Goal: Information Seeking & Learning: Learn about a topic

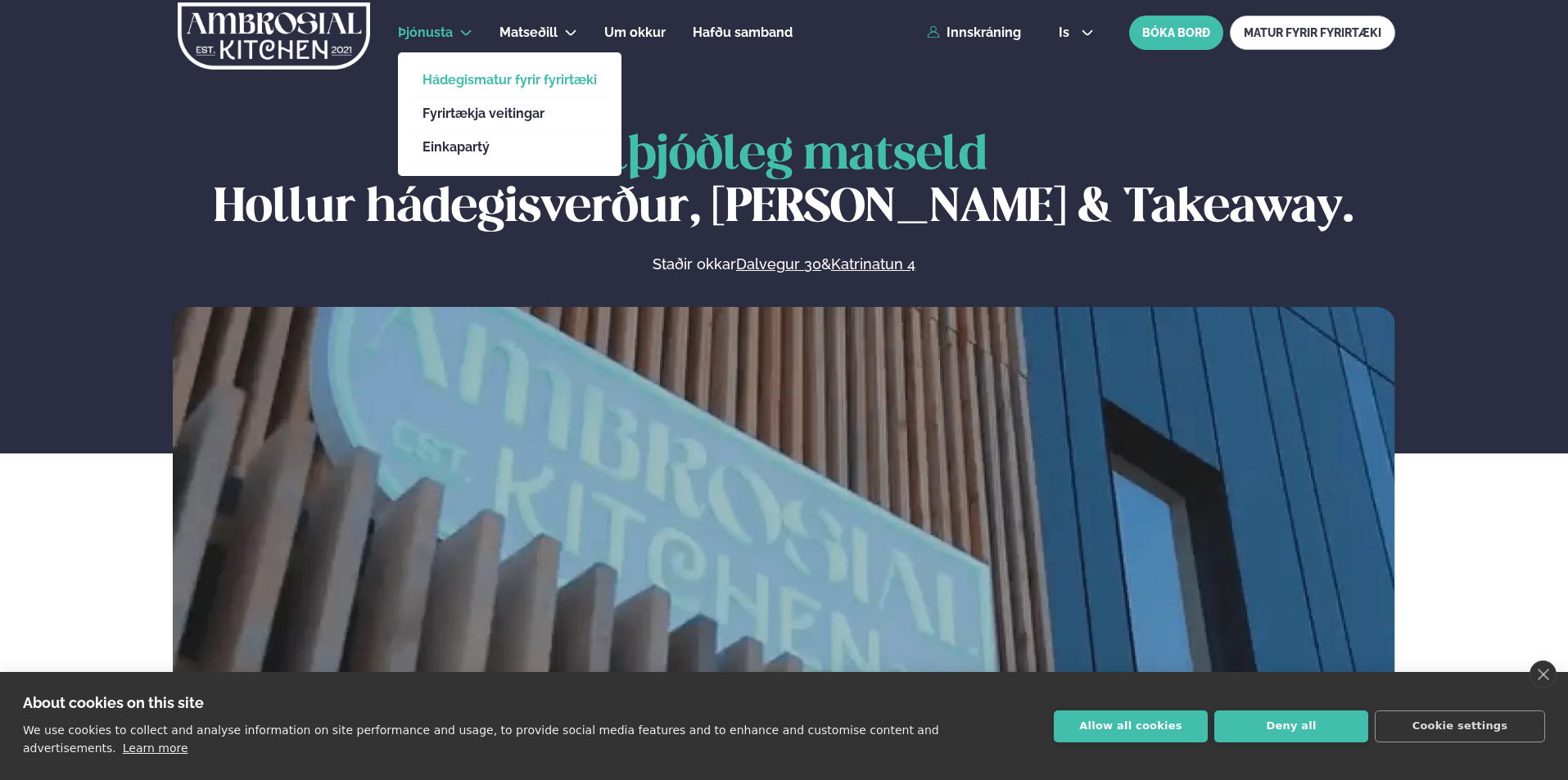
click at [519, 74] on link "Hádegismatur fyrir fyrirtæki" at bounding box center [510, 80] width 174 height 13
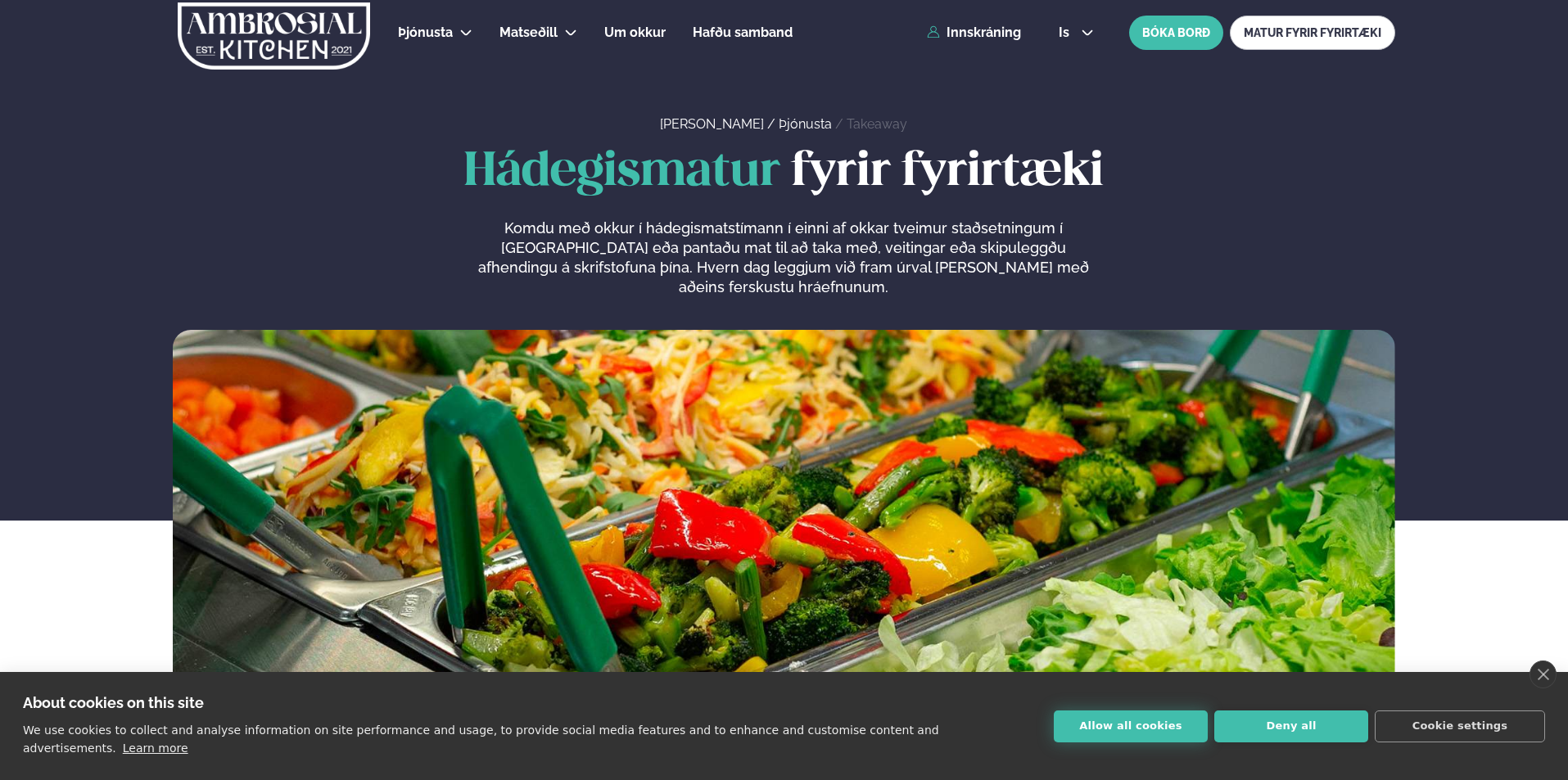
click at [1185, 736] on button "Allow all cookies" at bounding box center [1130, 726] width 154 height 32
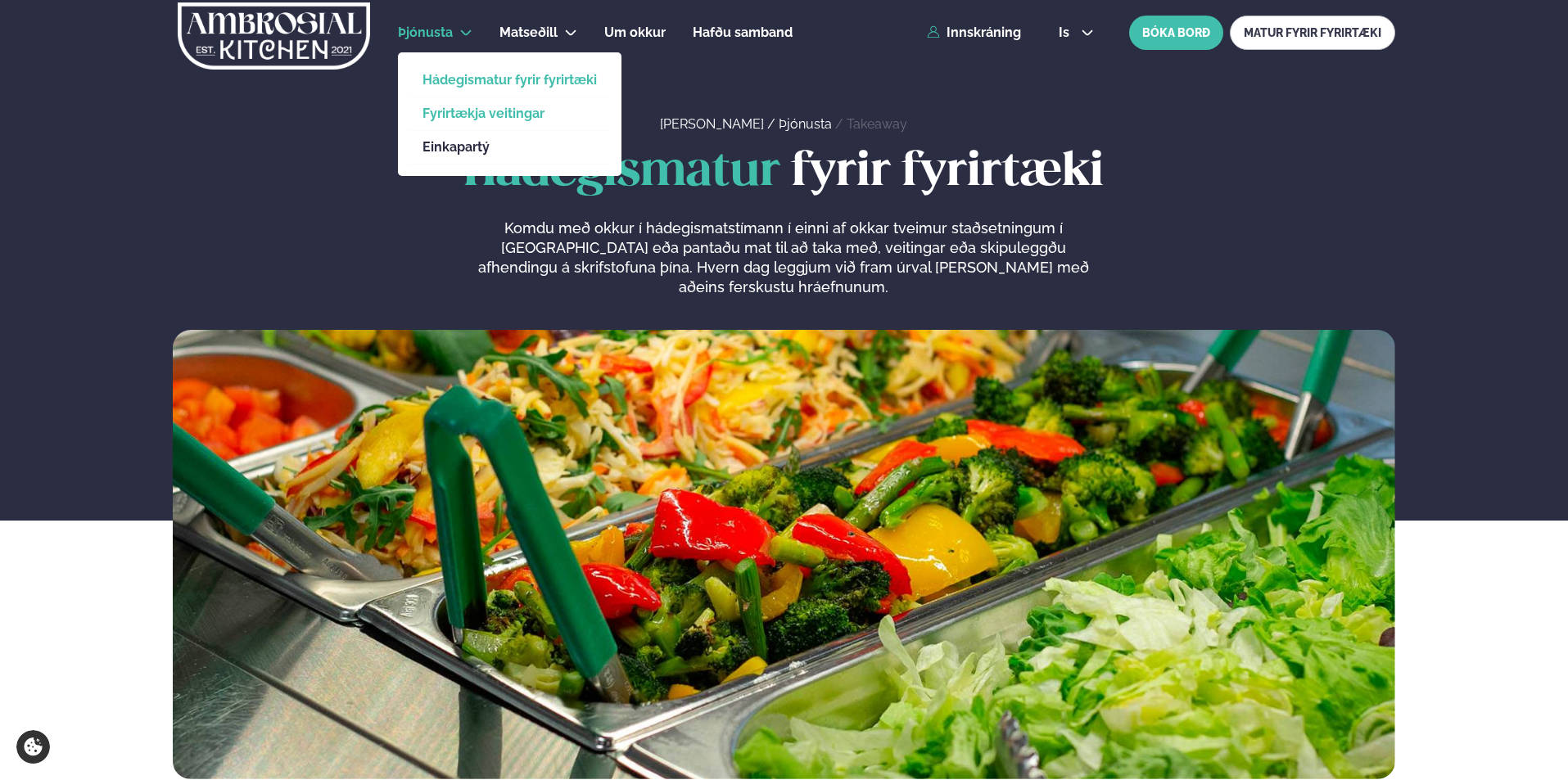
click at [474, 117] on link "Fyrirtækja veitingar" at bounding box center [510, 113] width 174 height 13
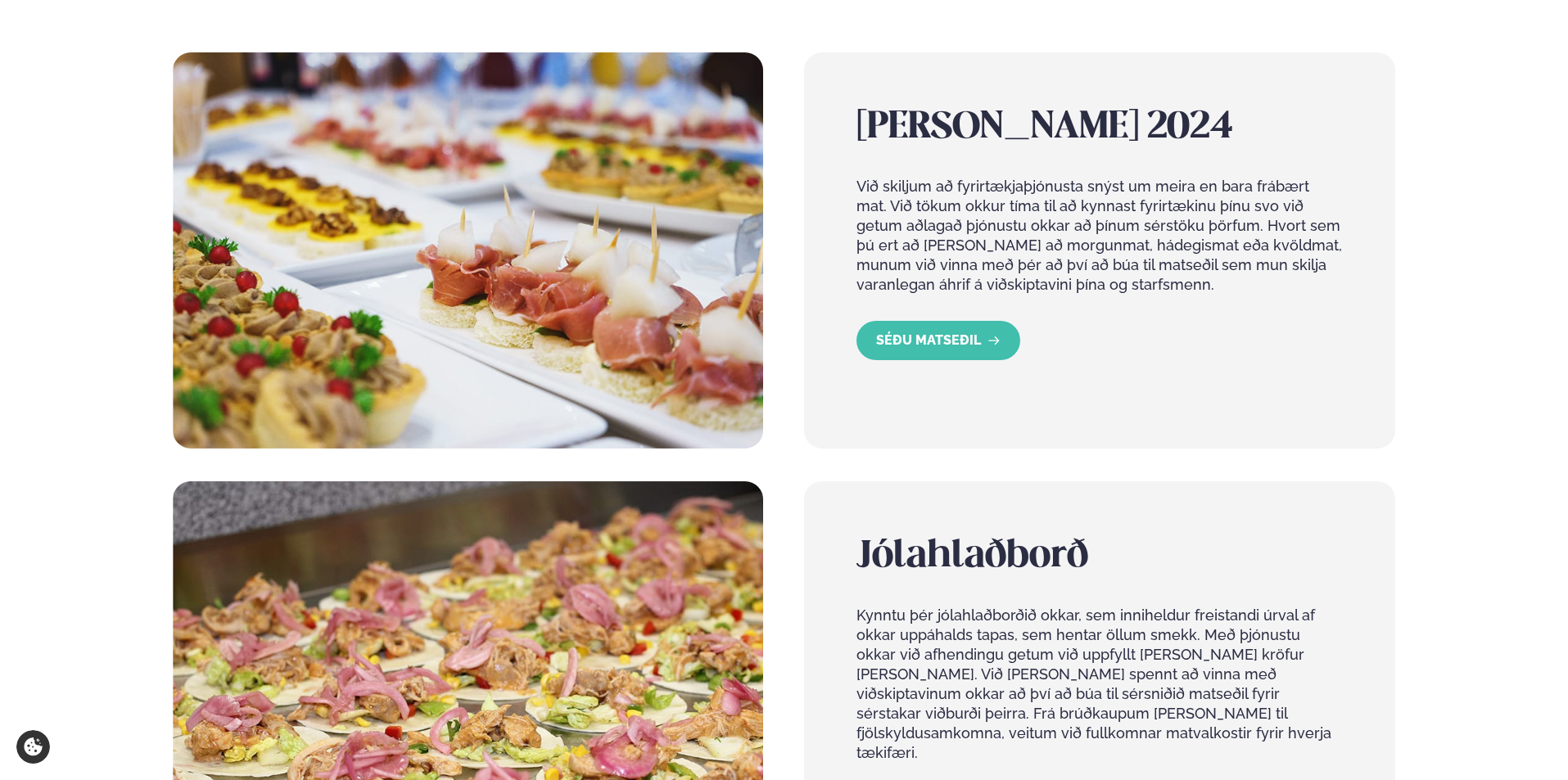
scroll to position [1146, 0]
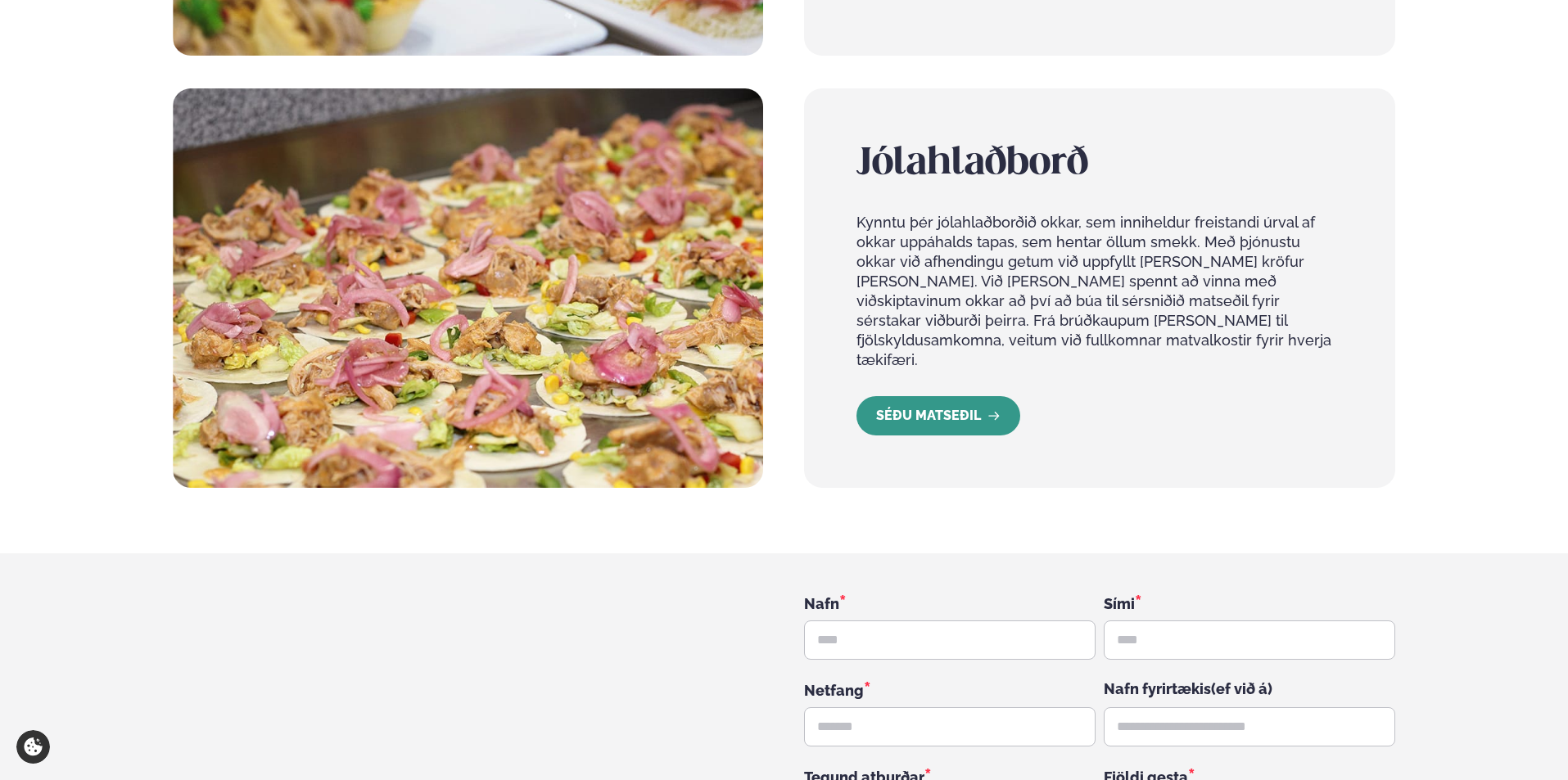
click at [940, 397] on link "SÉÐU MATSEÐIL" at bounding box center [939, 416] width 164 height 39
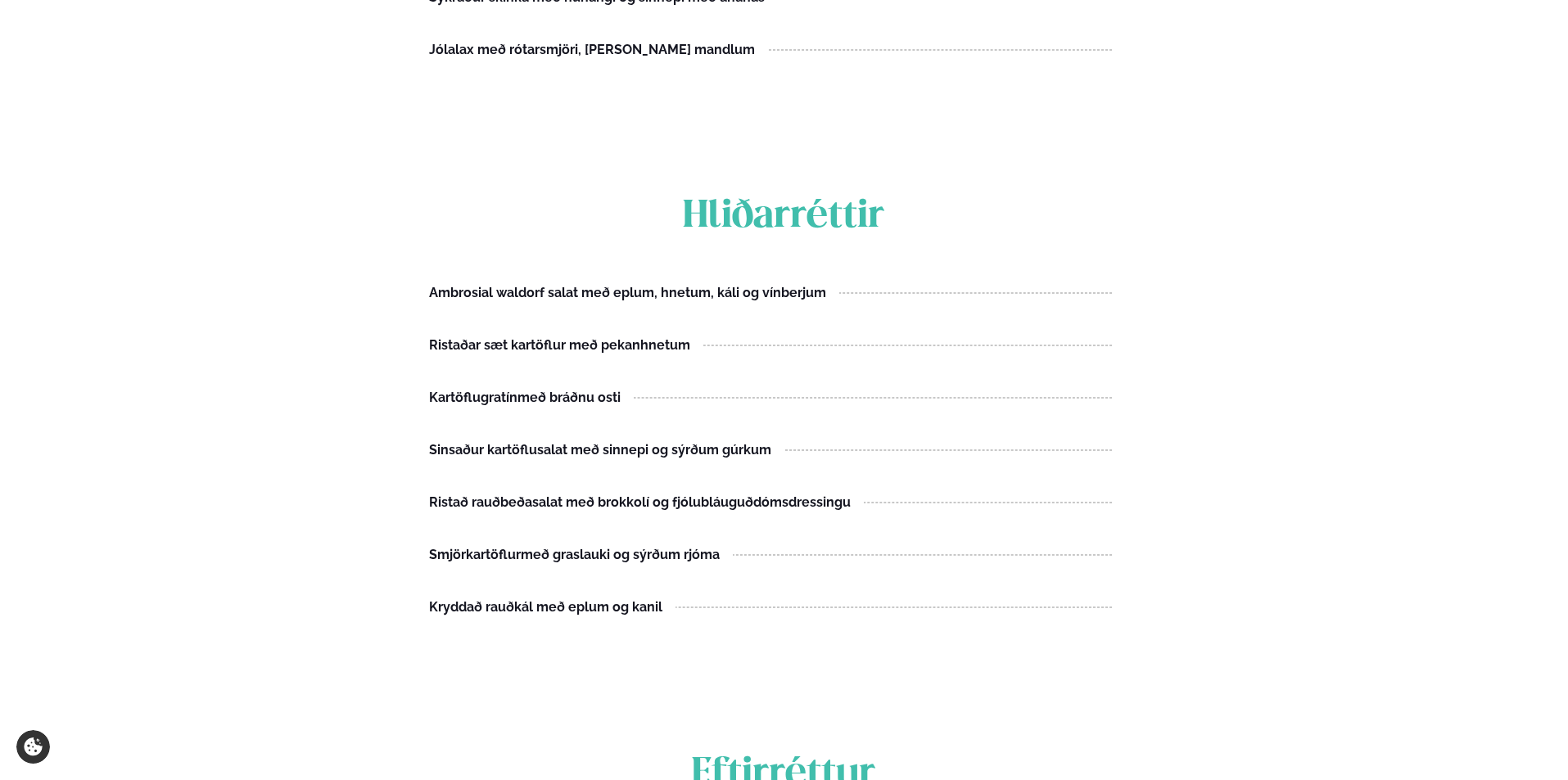
scroll to position [2046, 0]
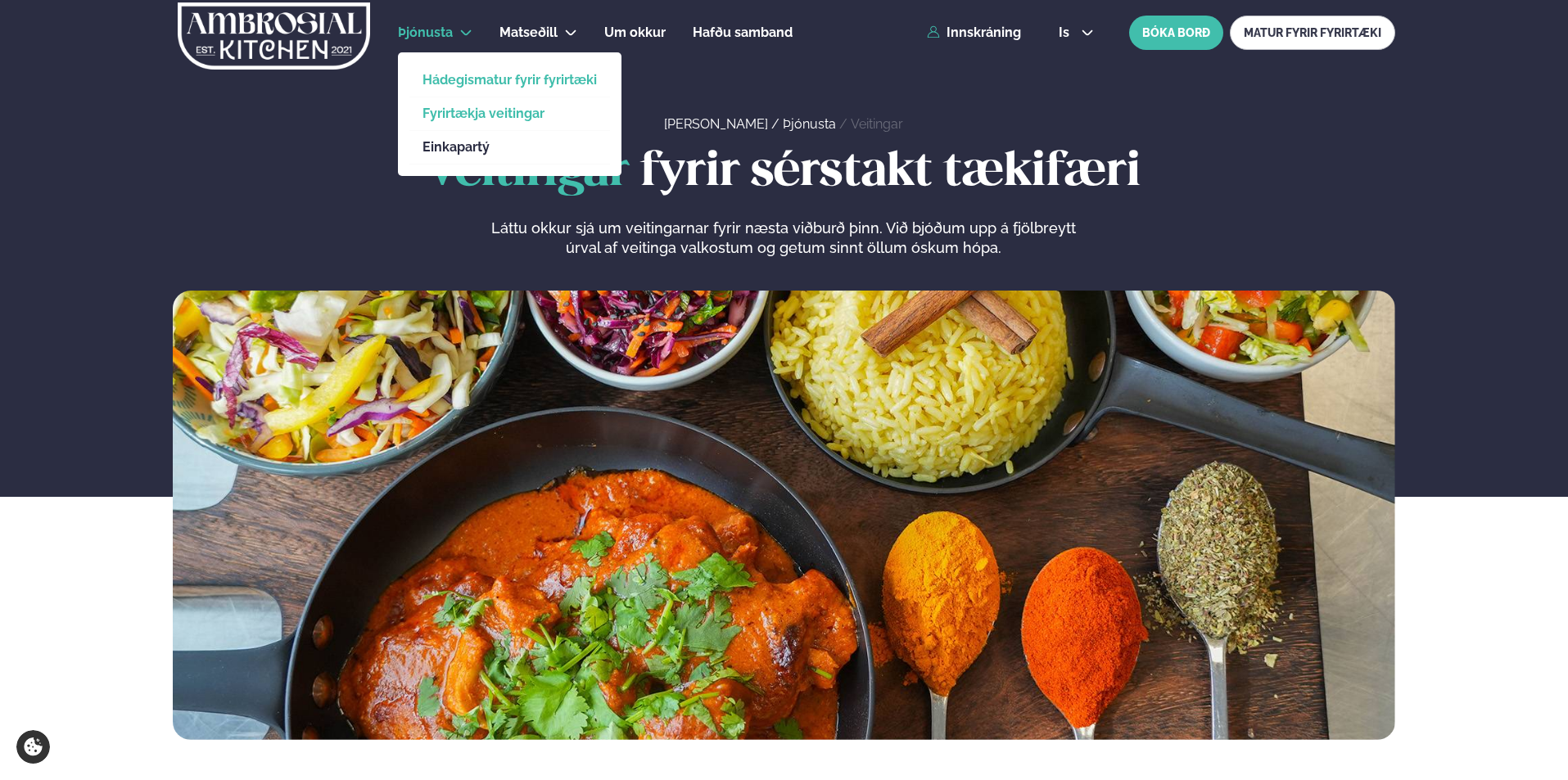
click at [474, 81] on link "Hádegismatur fyrir fyrirtæki" at bounding box center [510, 80] width 174 height 13
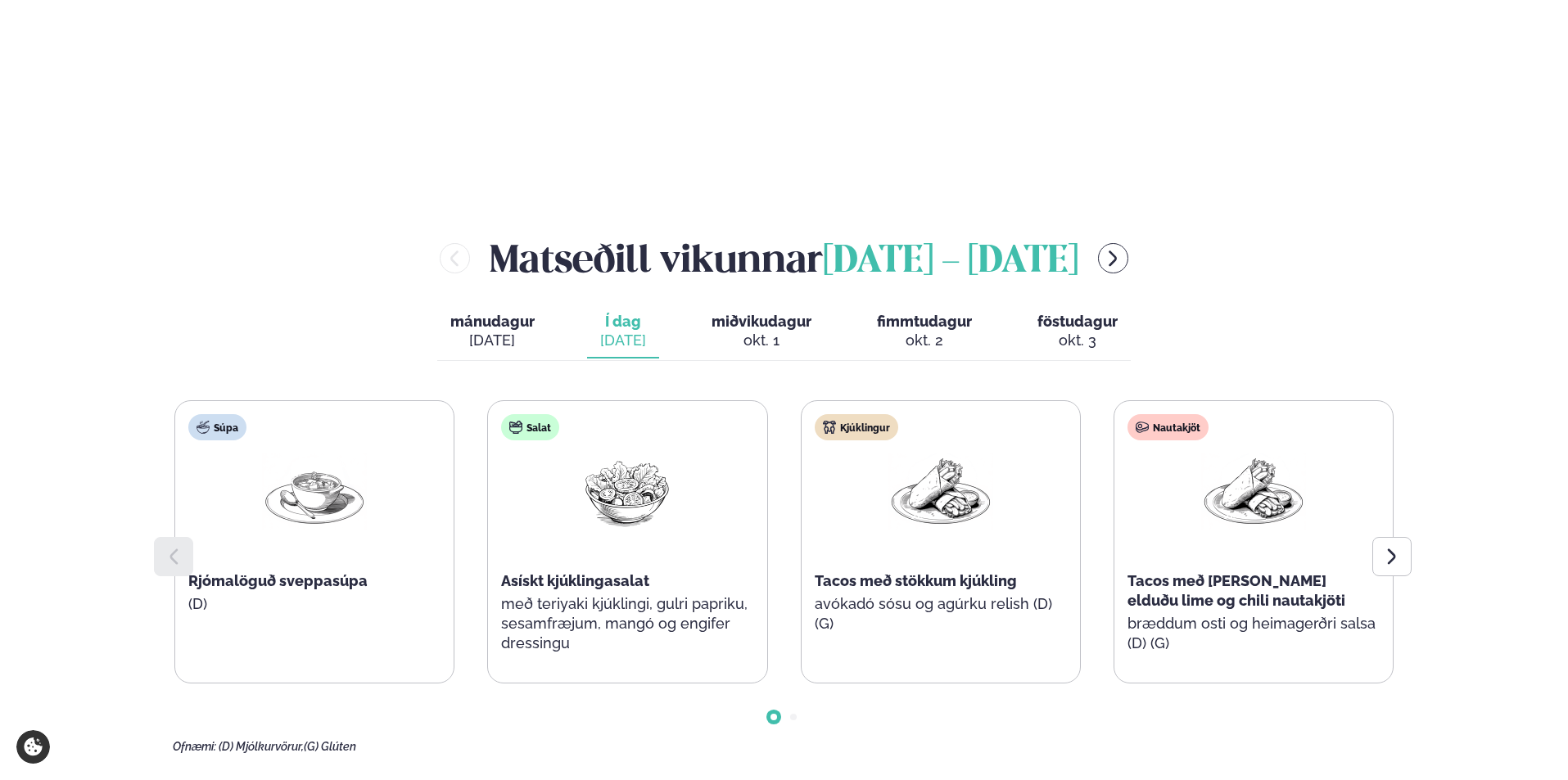
scroll to position [1882, 0]
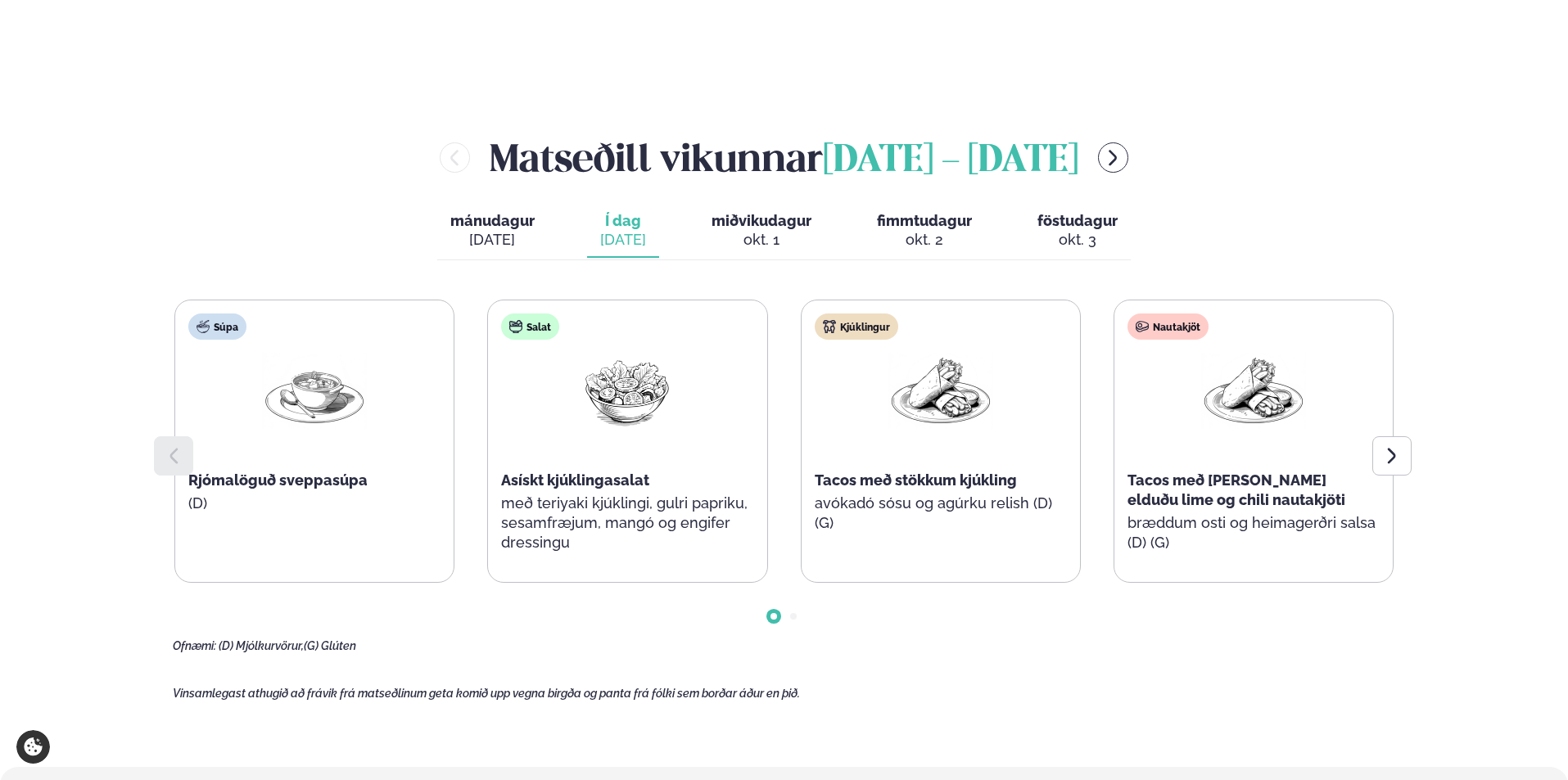
click at [752, 212] on span "miðvikudagur" at bounding box center [761, 220] width 100 height 17
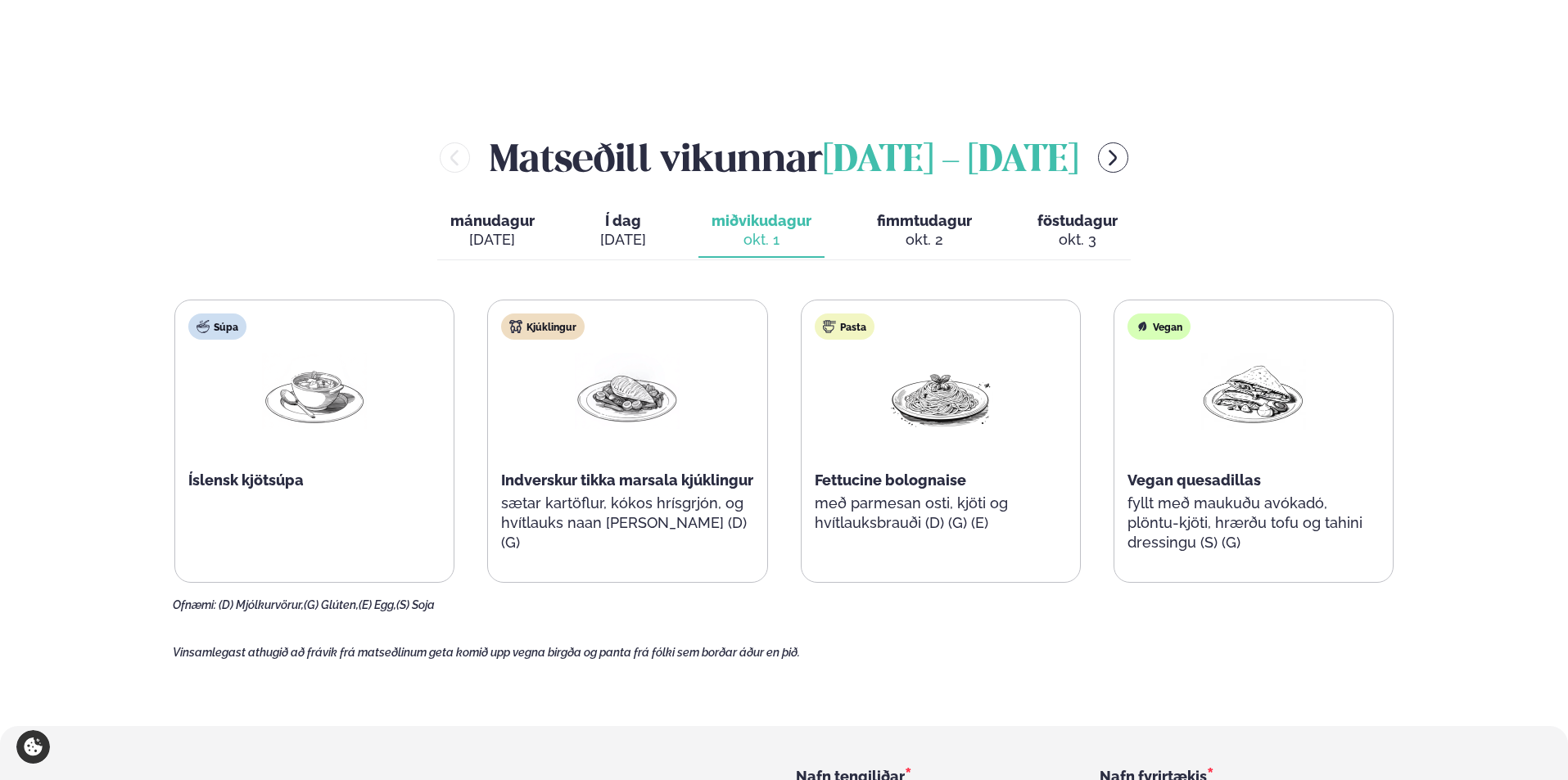
click at [918, 212] on span "fimmtudagur" at bounding box center [924, 220] width 95 height 17
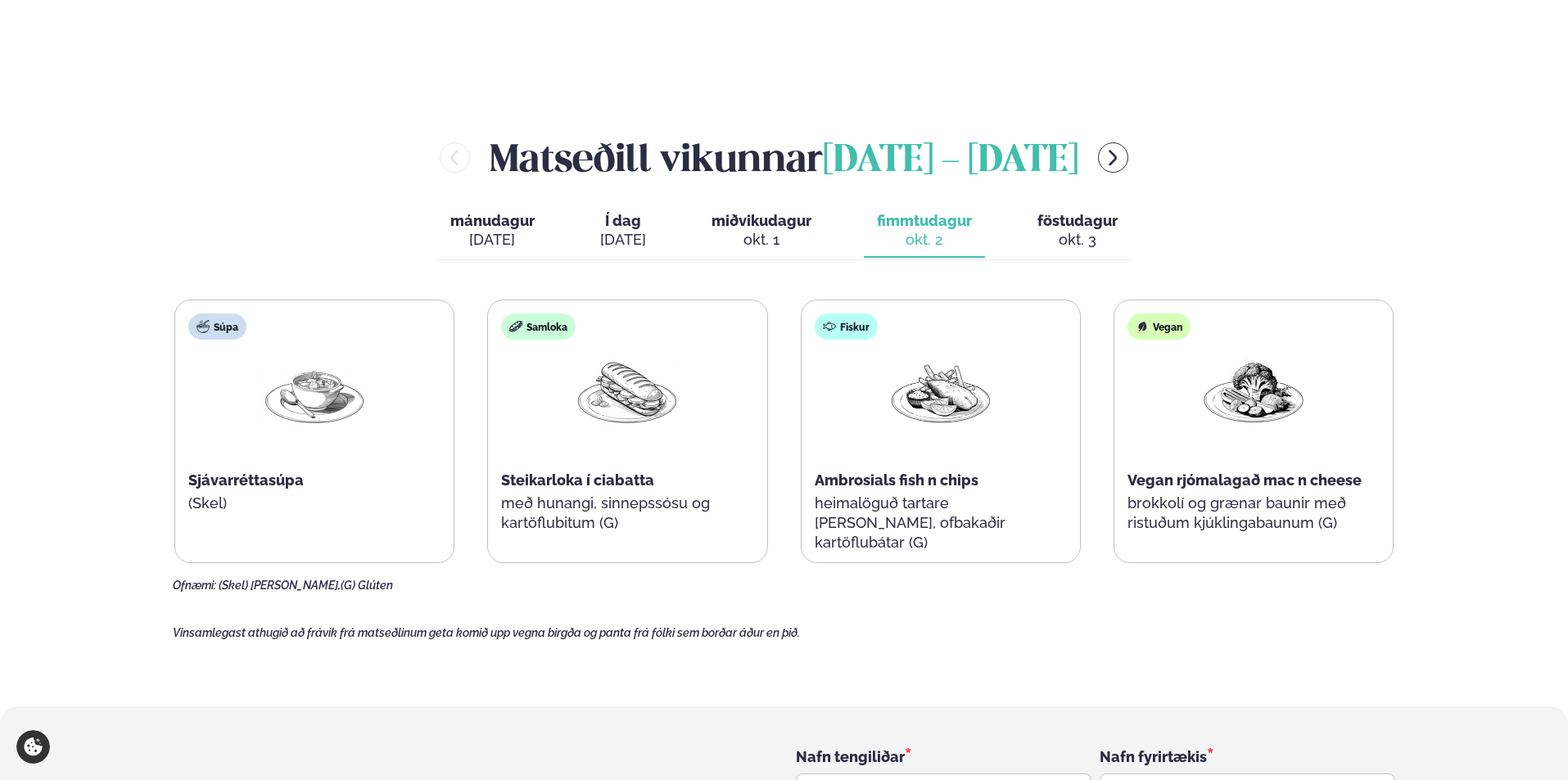
click at [1083, 212] on span "föstudagur" at bounding box center [1077, 220] width 80 height 17
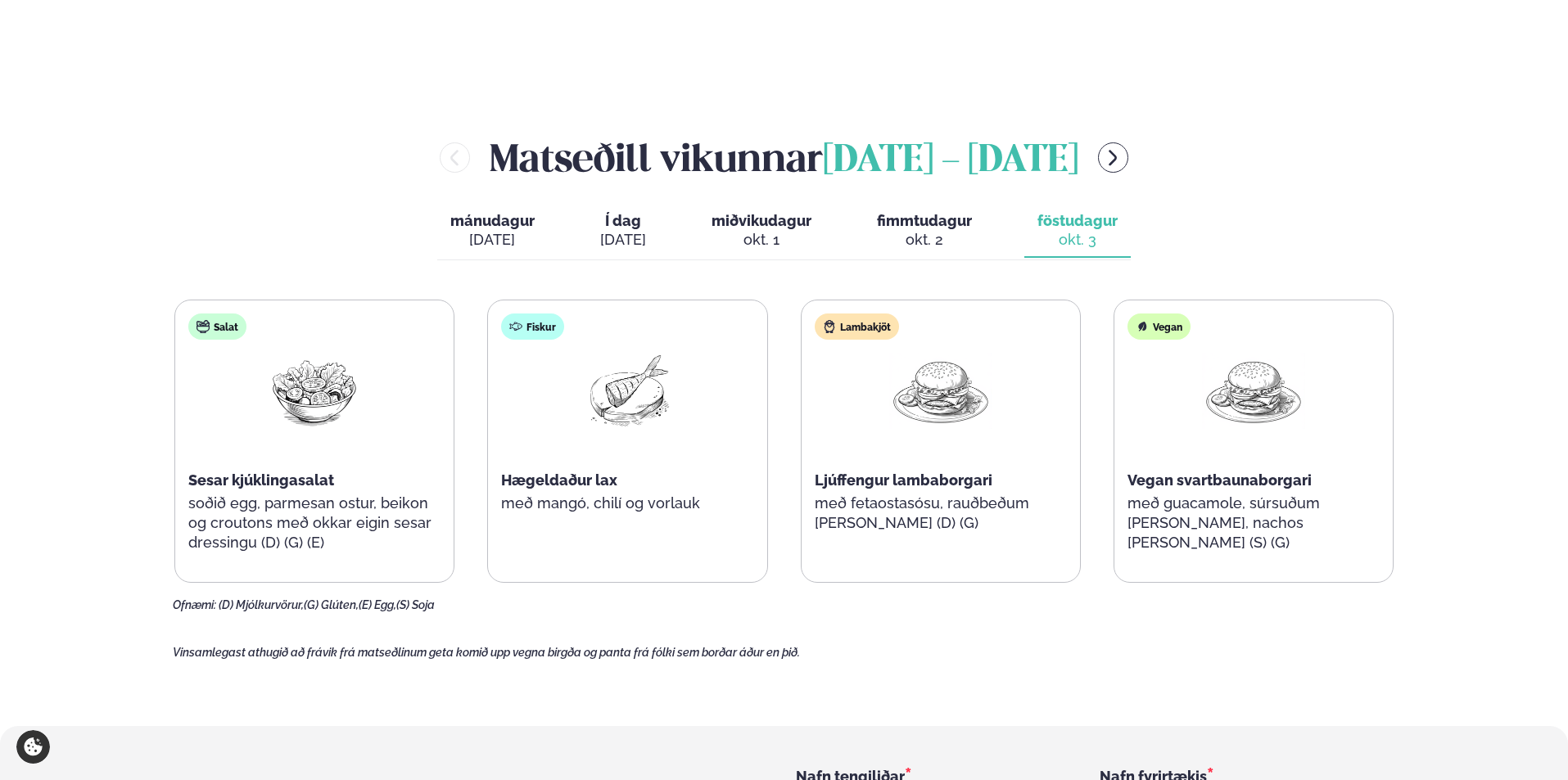
click at [635, 211] on span "Í dag" at bounding box center [623, 220] width 46 height 20
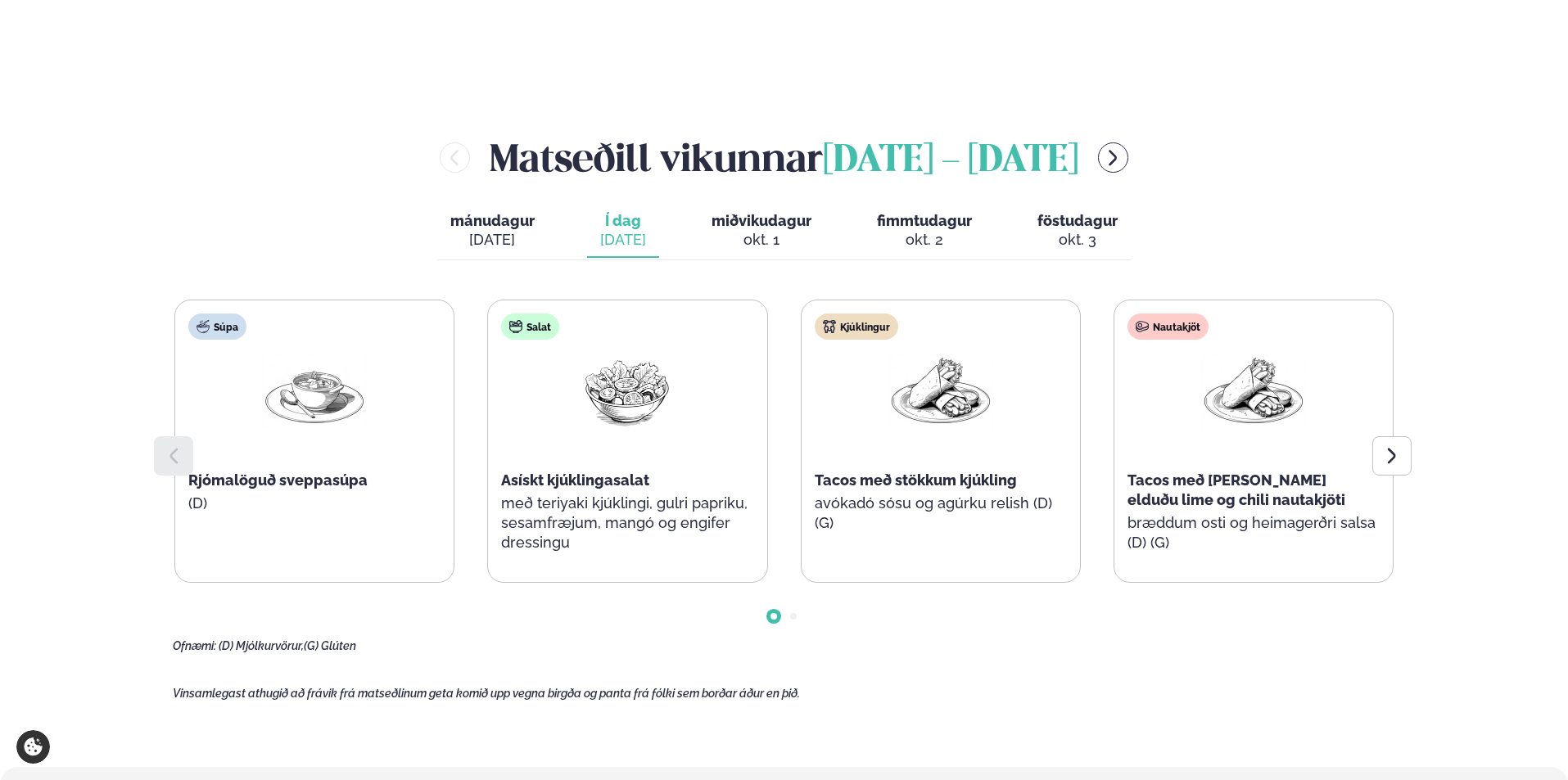
click at [750, 212] on span "miðvikudagur" at bounding box center [761, 220] width 100 height 17
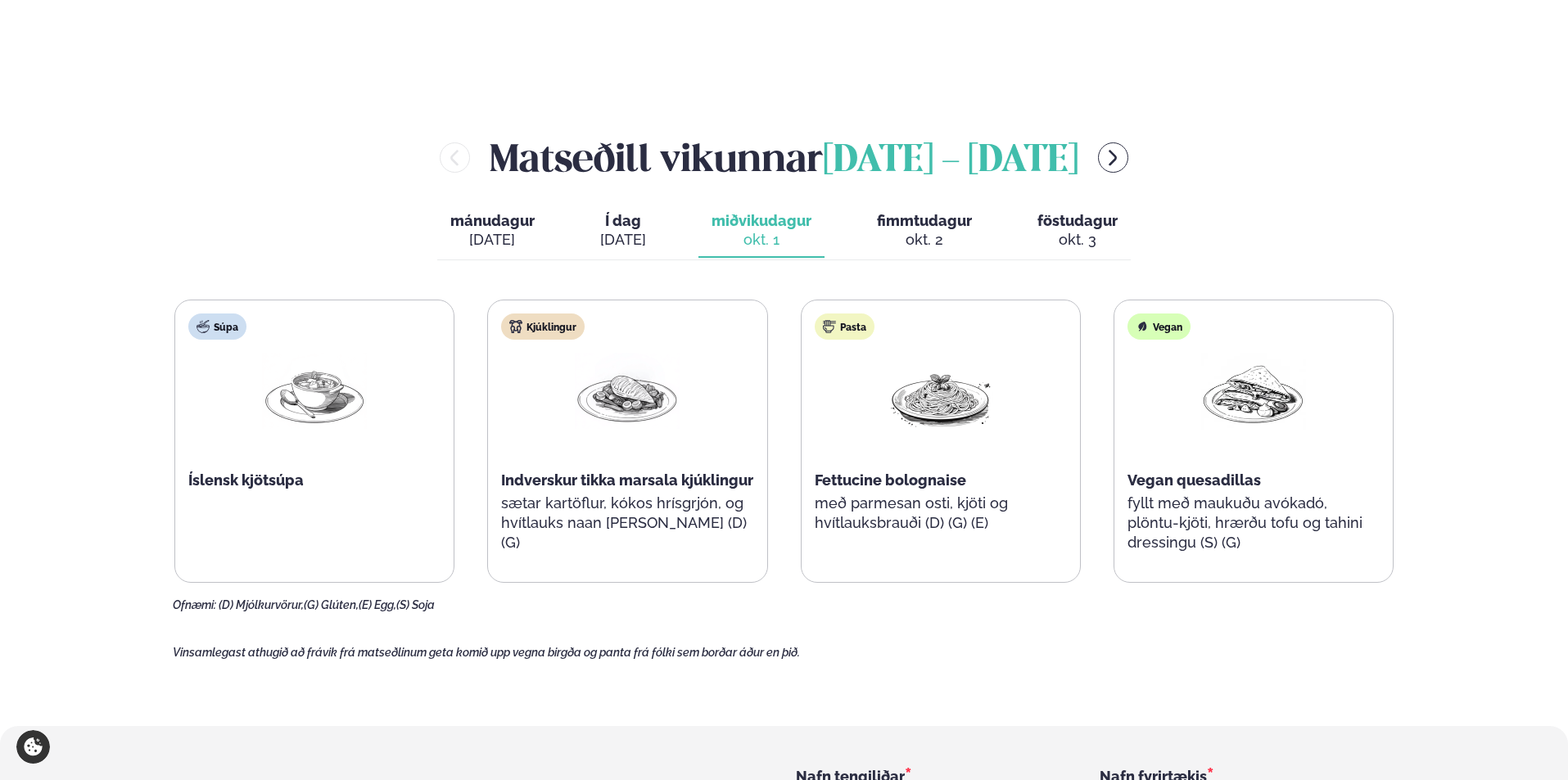
click at [858, 205] on div "mánudagur mán. [DATE] Í dag Í d. [DATE] miðvikudagur mið. [DATE] fimmtudagur fi…" at bounding box center [784, 233] width 694 height 57
click at [920, 212] on span "fimmtudagur" at bounding box center [924, 220] width 95 height 17
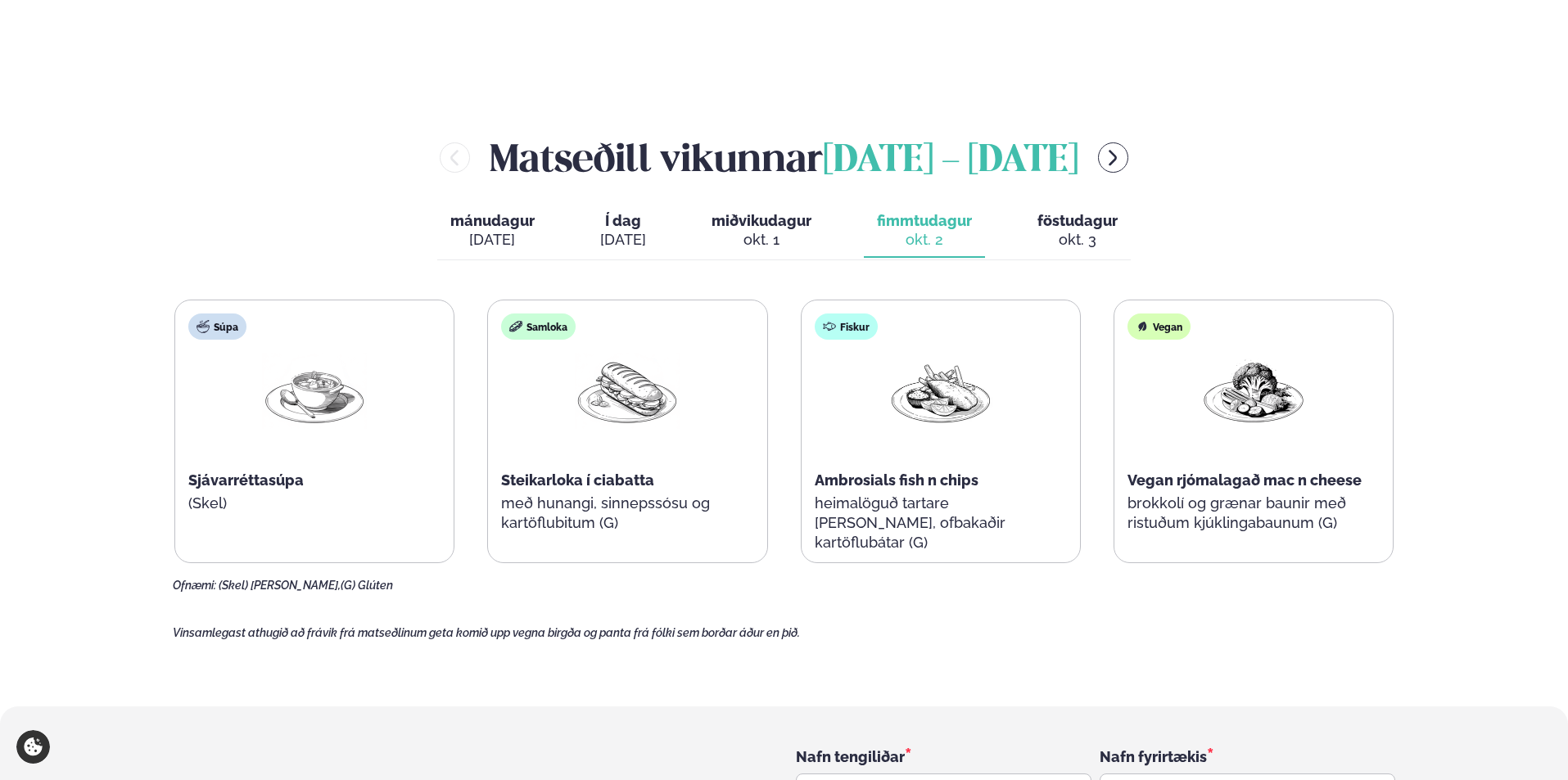
click at [1070, 212] on span "föstudagur" at bounding box center [1077, 220] width 80 height 17
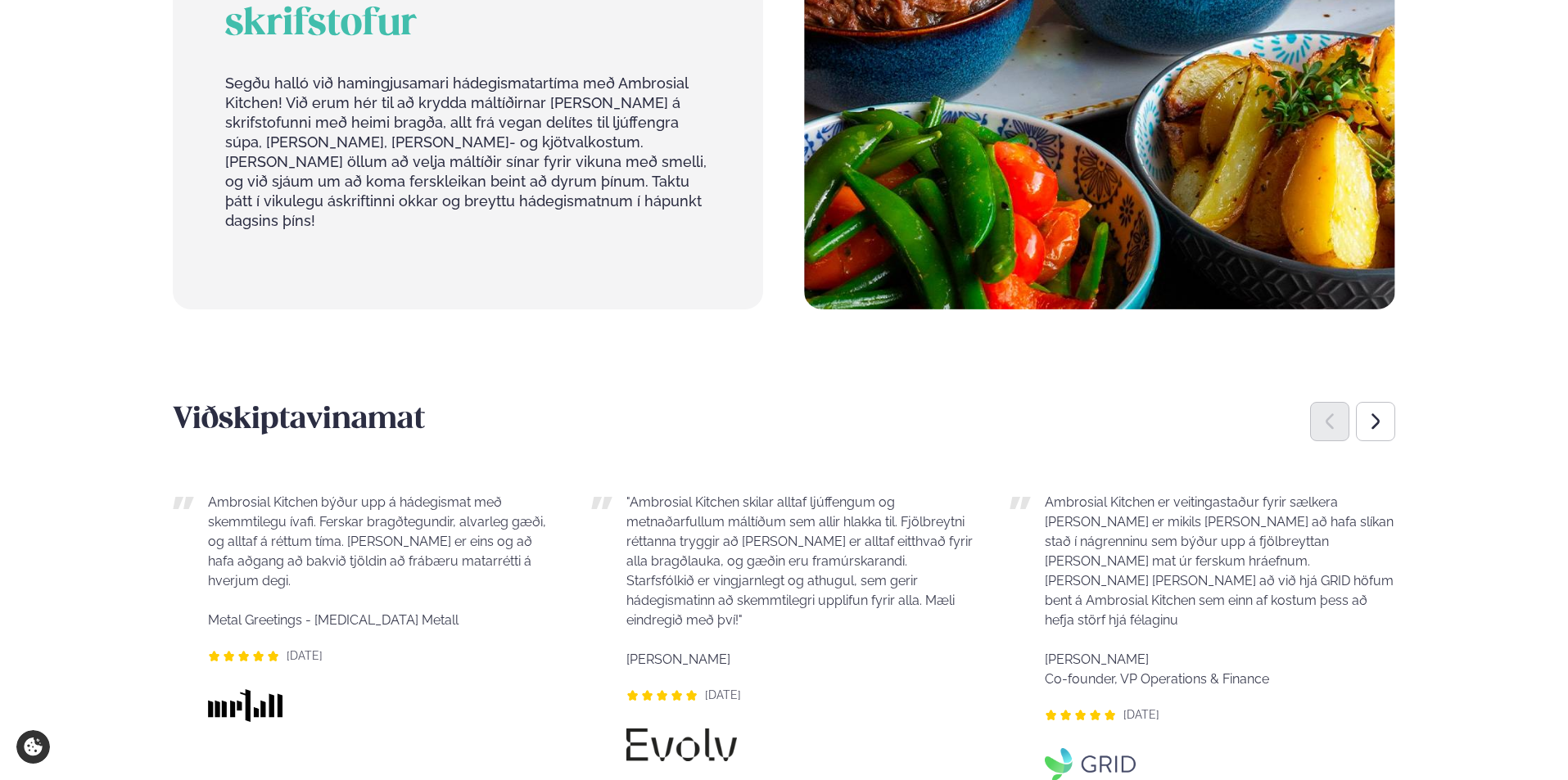
scroll to position [1310, 0]
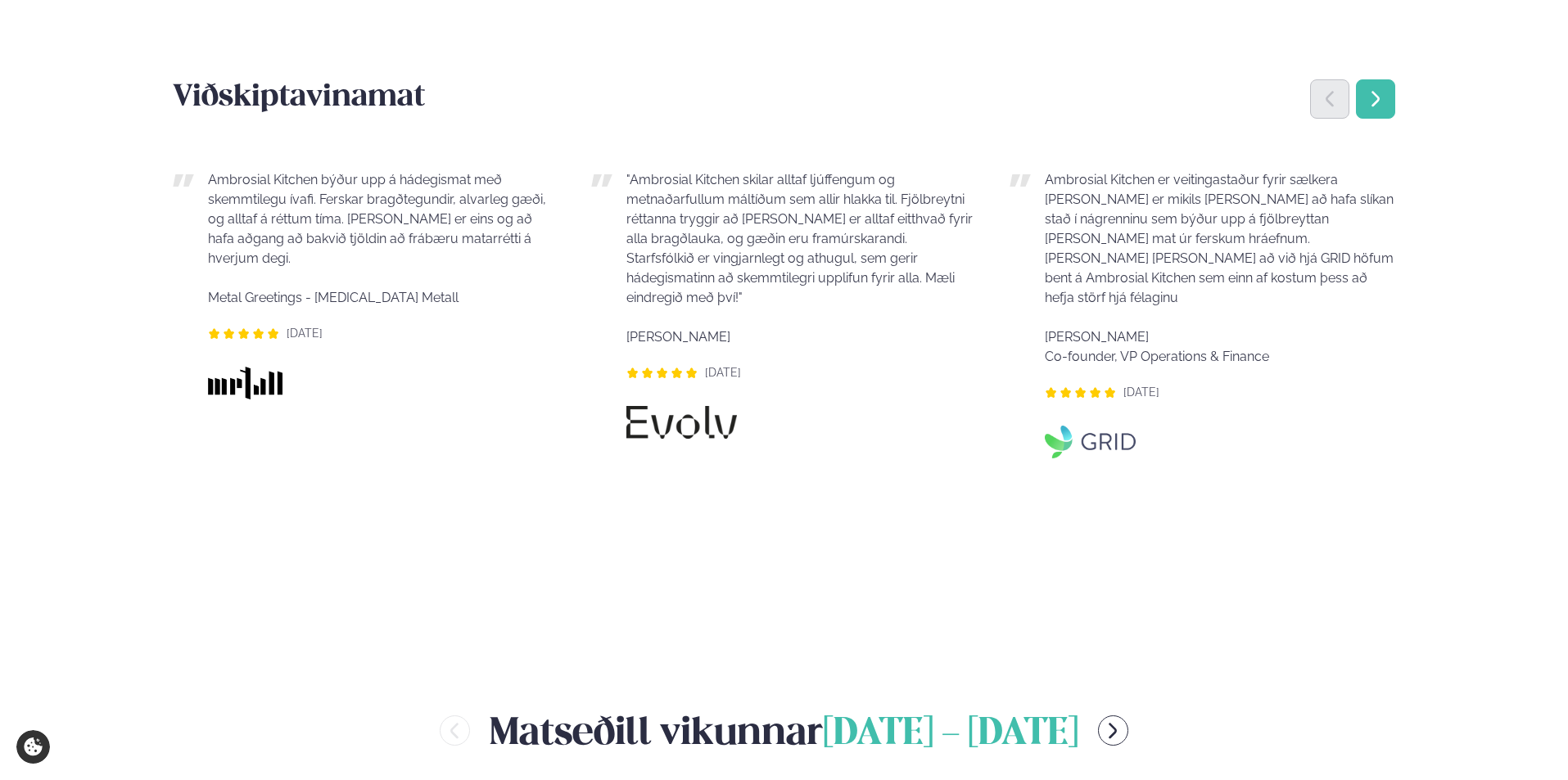
click at [1380, 89] on icon "Next slide" at bounding box center [1375, 98] width 20 height 20
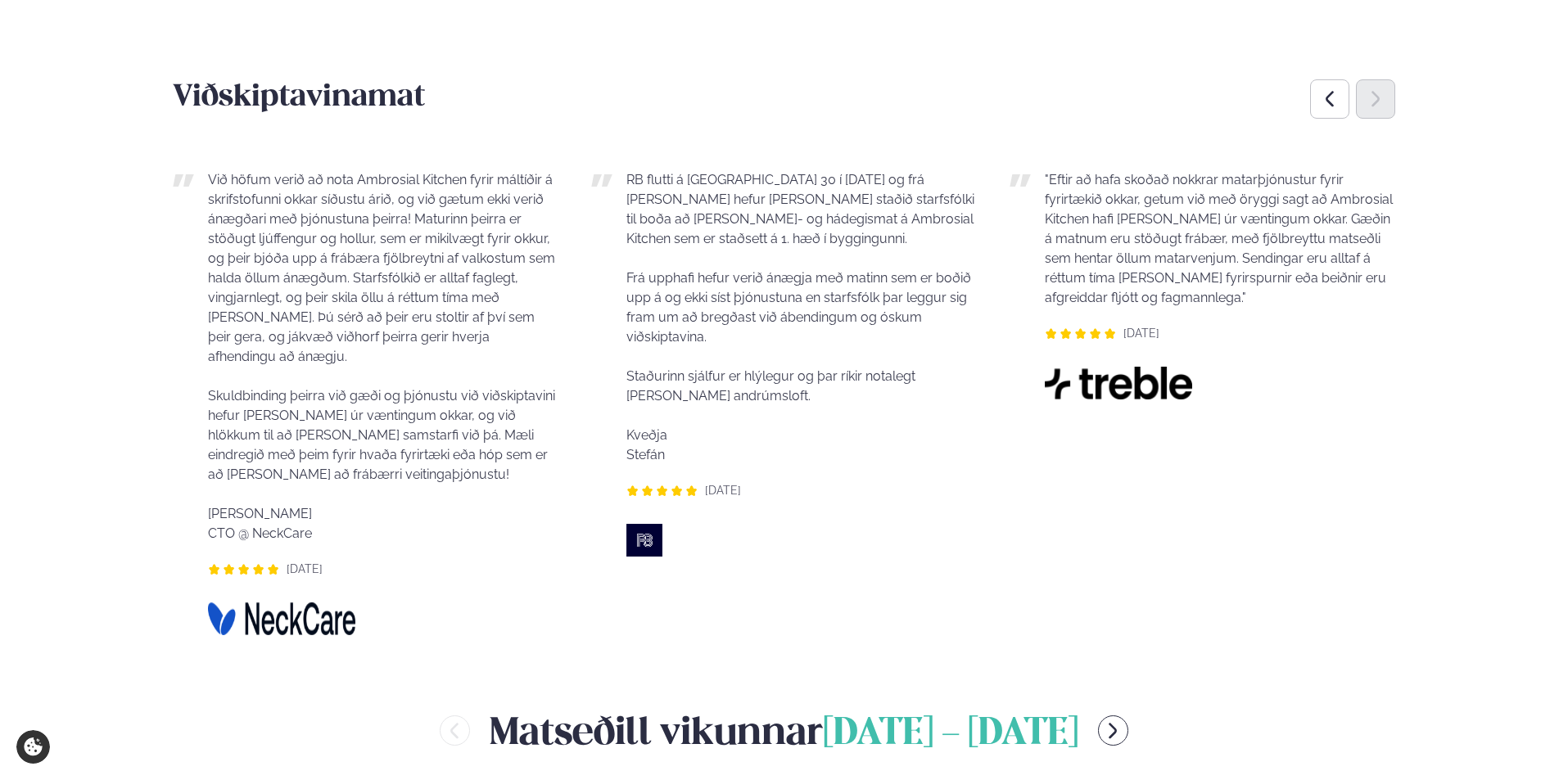
click at [1380, 89] on icon "Next slide" at bounding box center [1375, 98] width 20 height 20
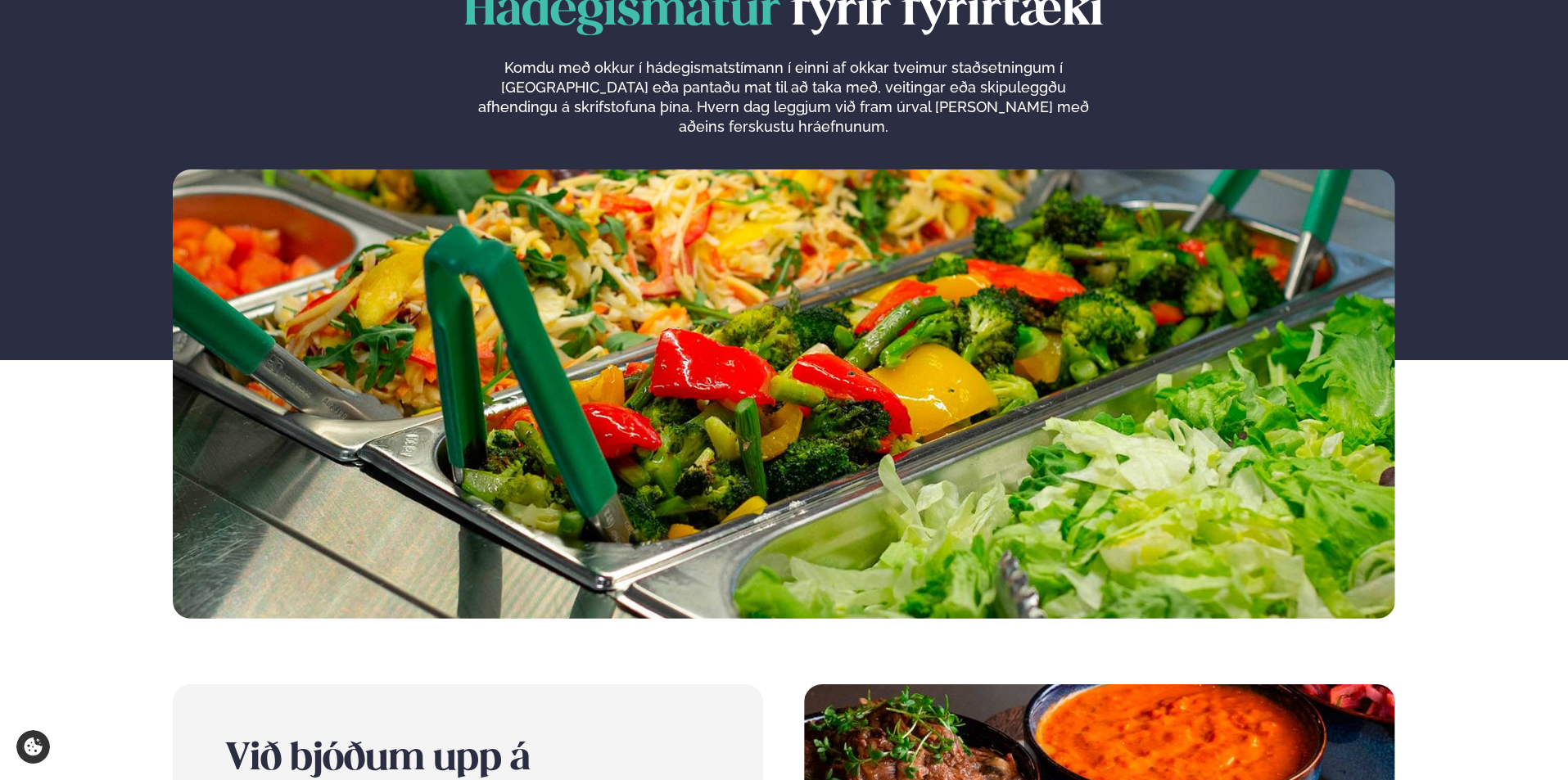
scroll to position [0, 0]
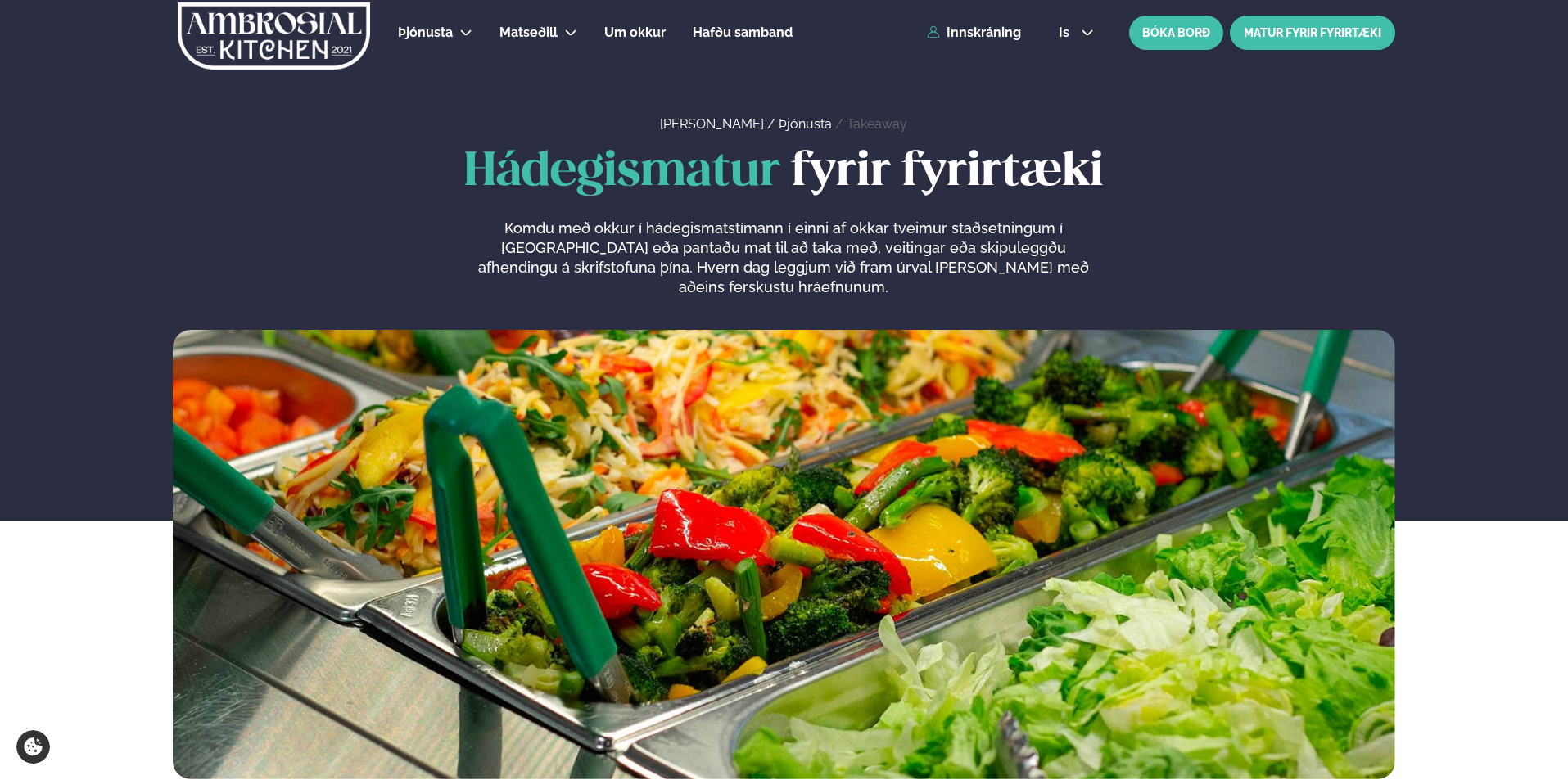
click at [1292, 29] on link "MATUR FYRIR FYRIRTÆKI" at bounding box center [1313, 32] width 166 height 34
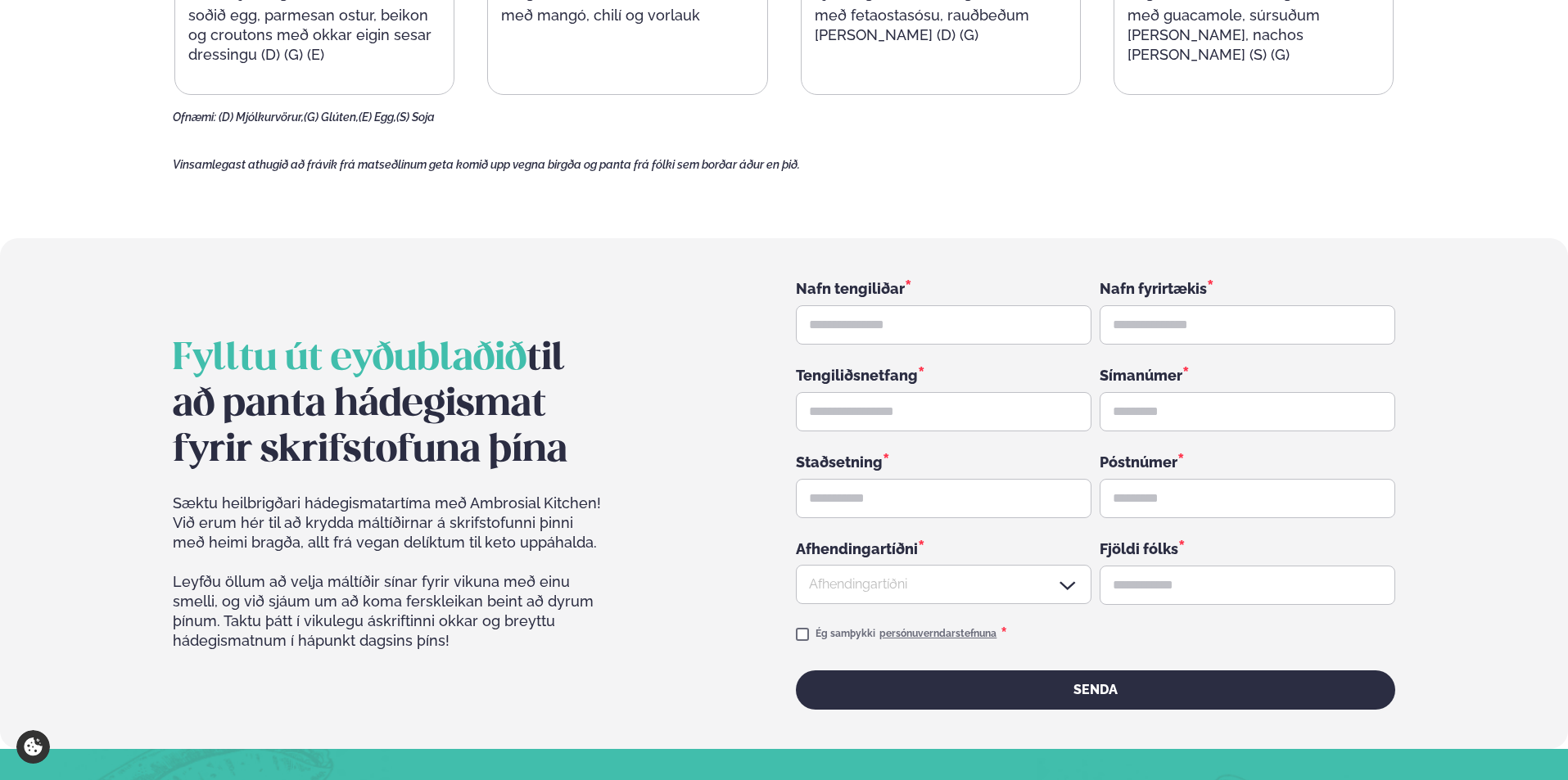
scroll to position [2374, 0]
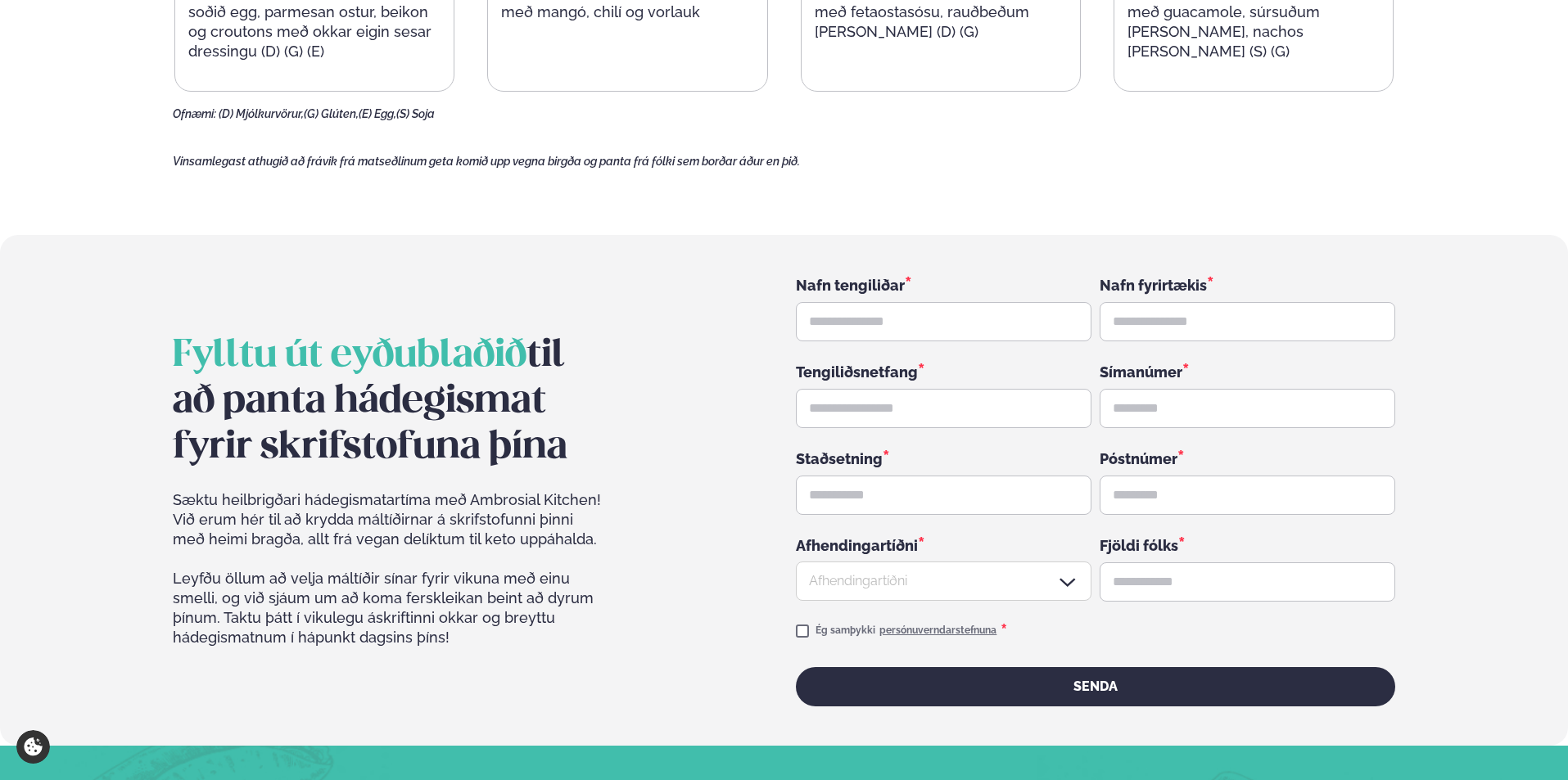
click at [1049, 562] on div at bounding box center [943, 581] width 295 height 39
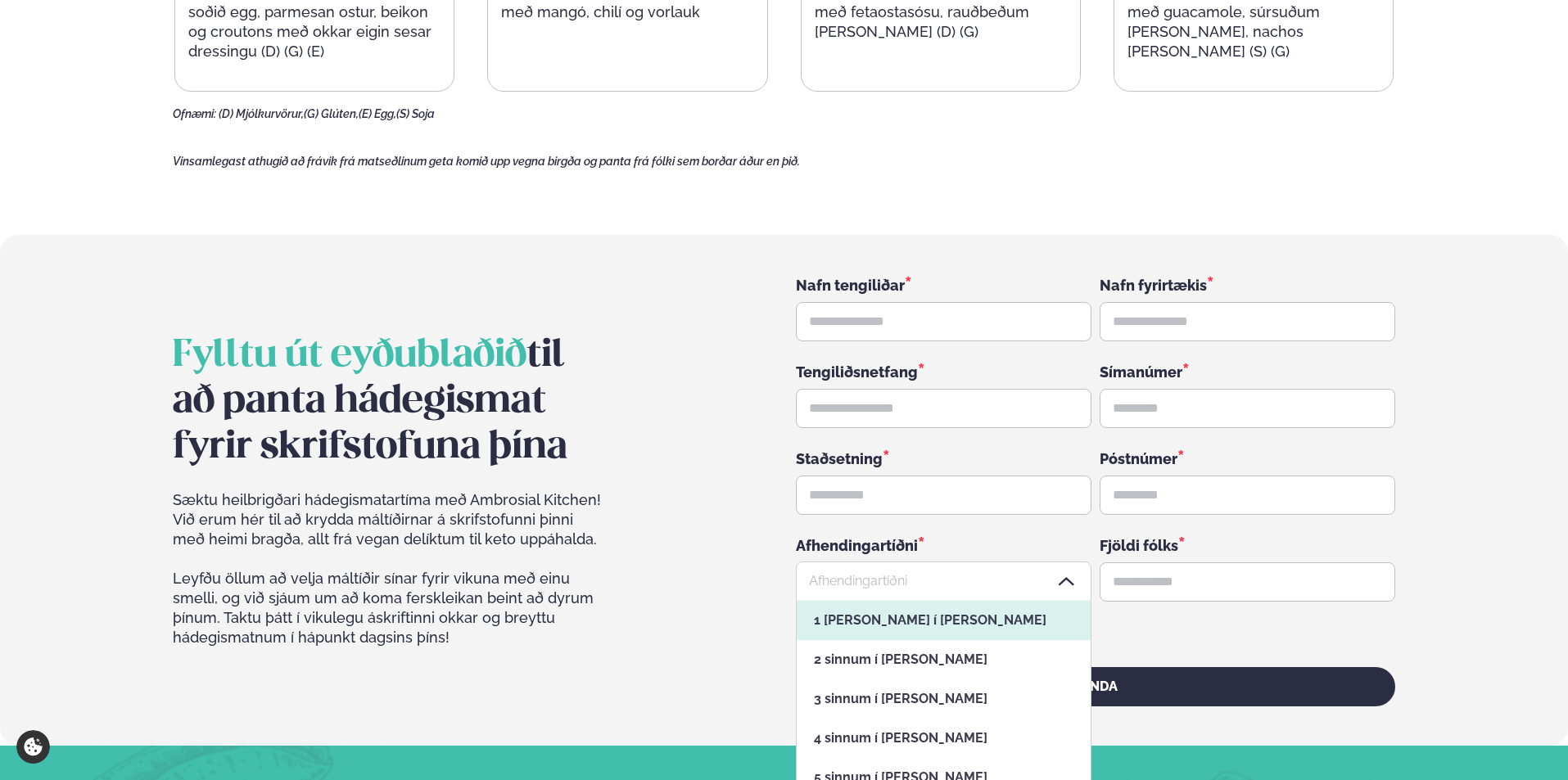
scroll to position [196, 293]
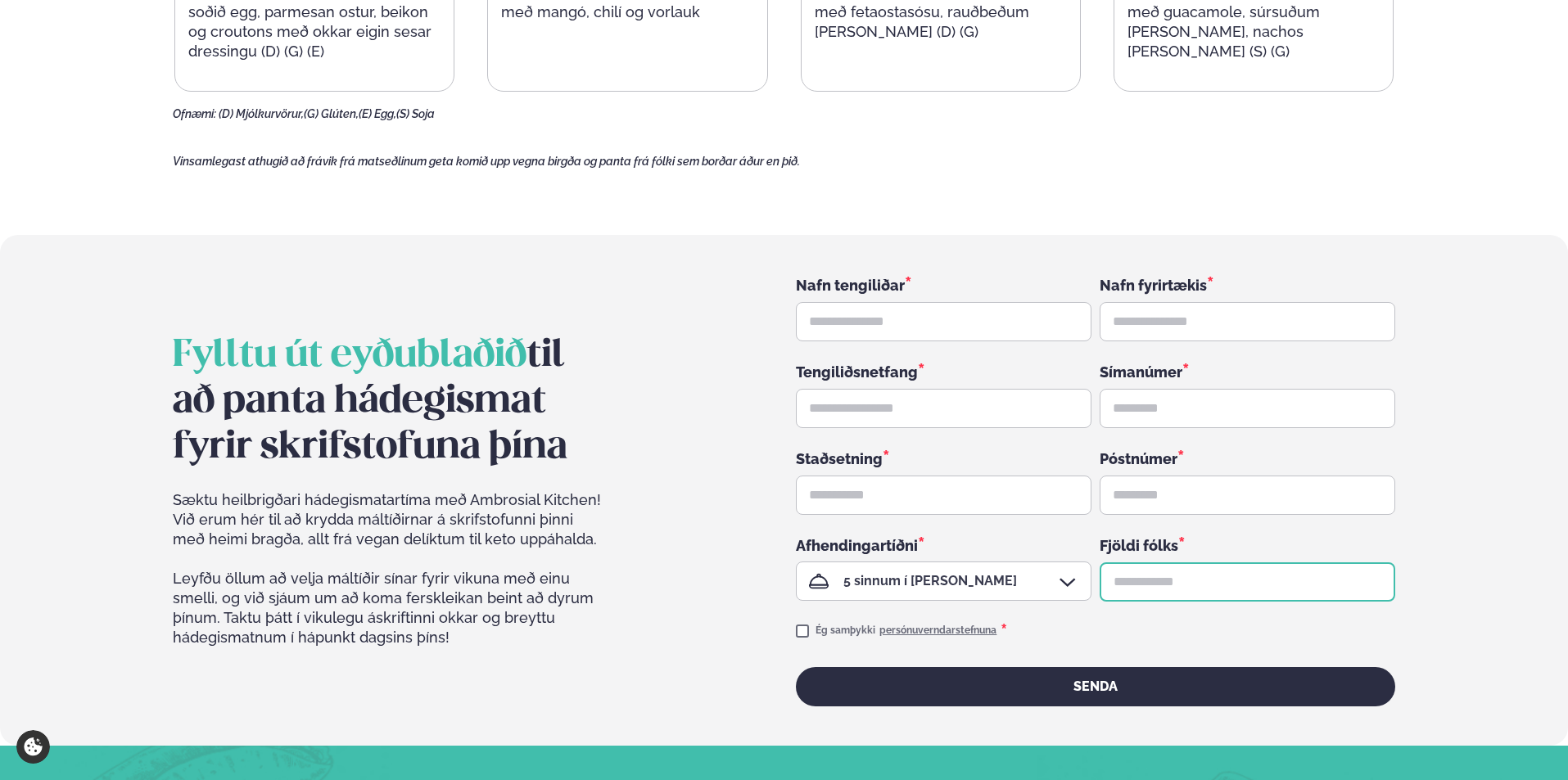
click at [1184, 562] on input "text" at bounding box center [1247, 581] width 295 height 39
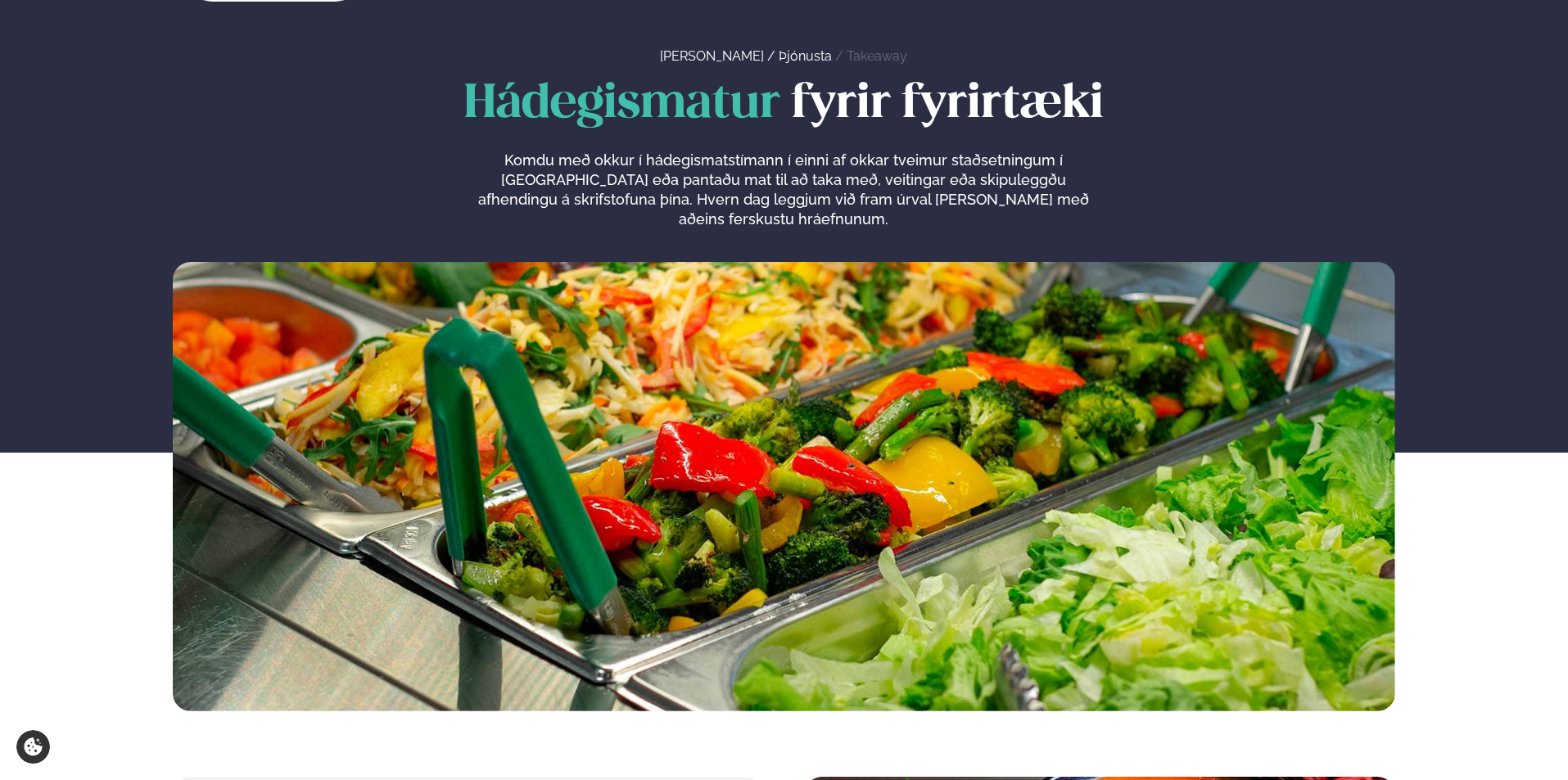
scroll to position [0, 0]
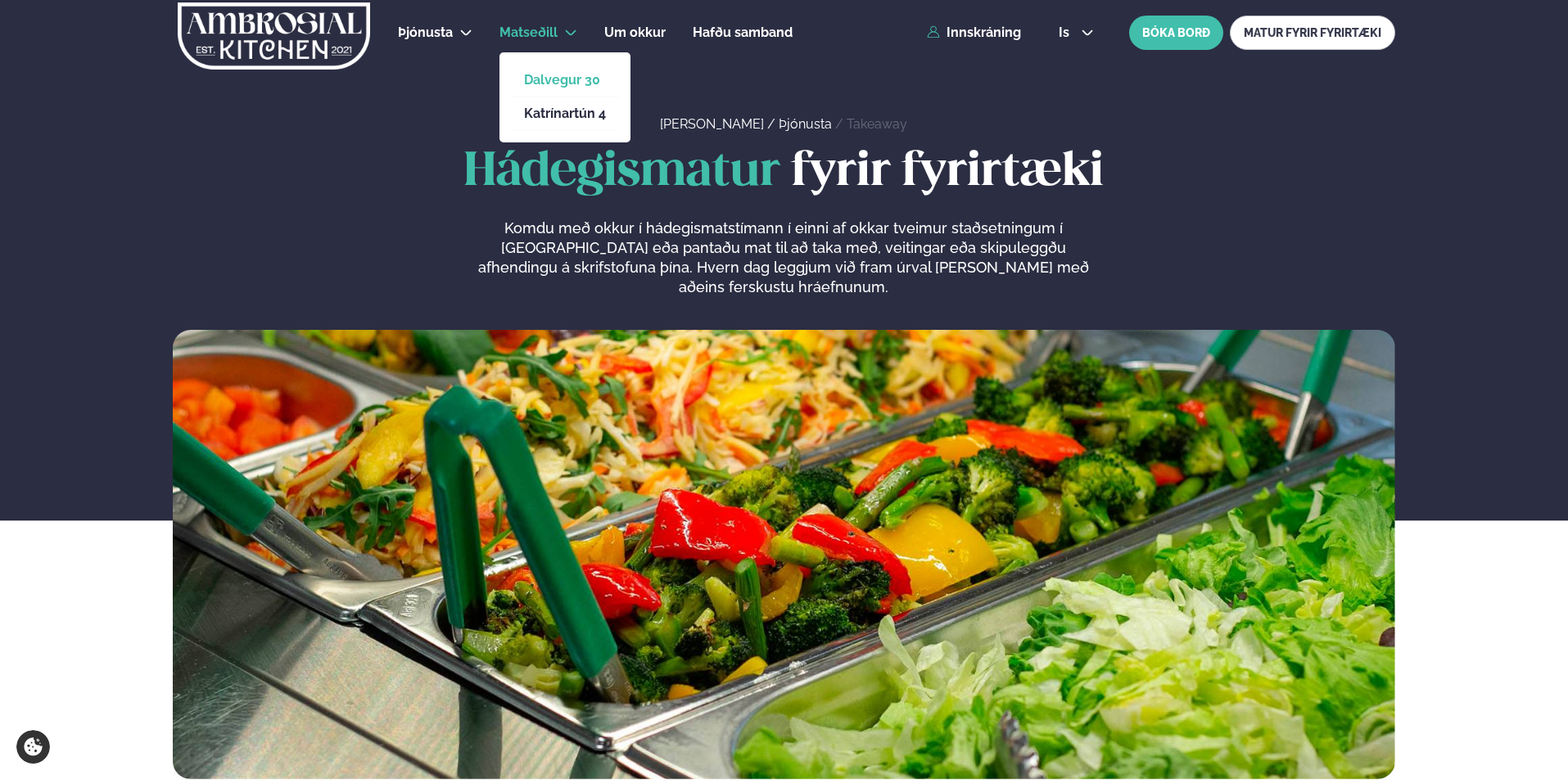
click at [552, 74] on link "Dalvegur 30" at bounding box center [565, 80] width 82 height 13
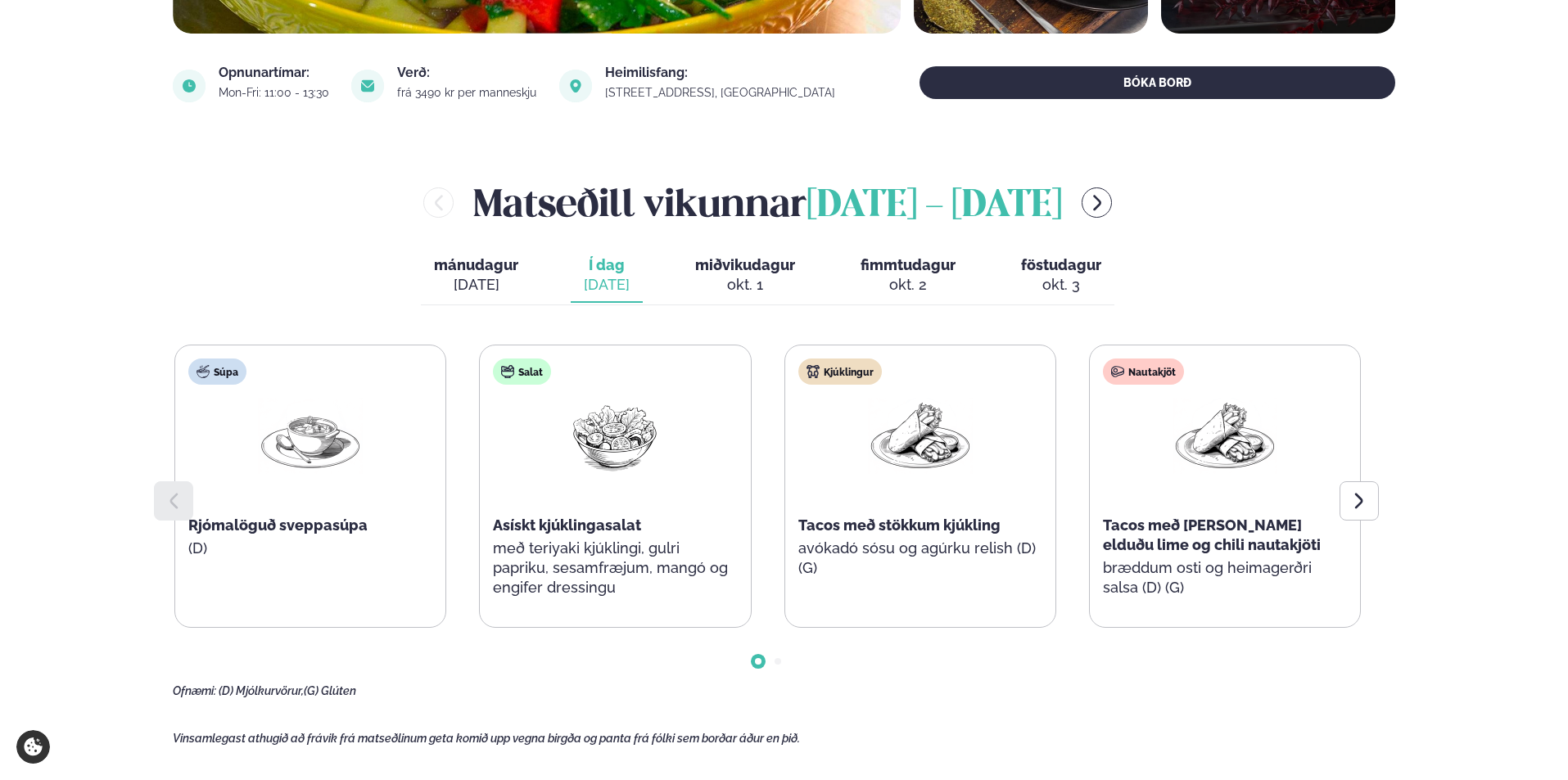
scroll to position [655, 0]
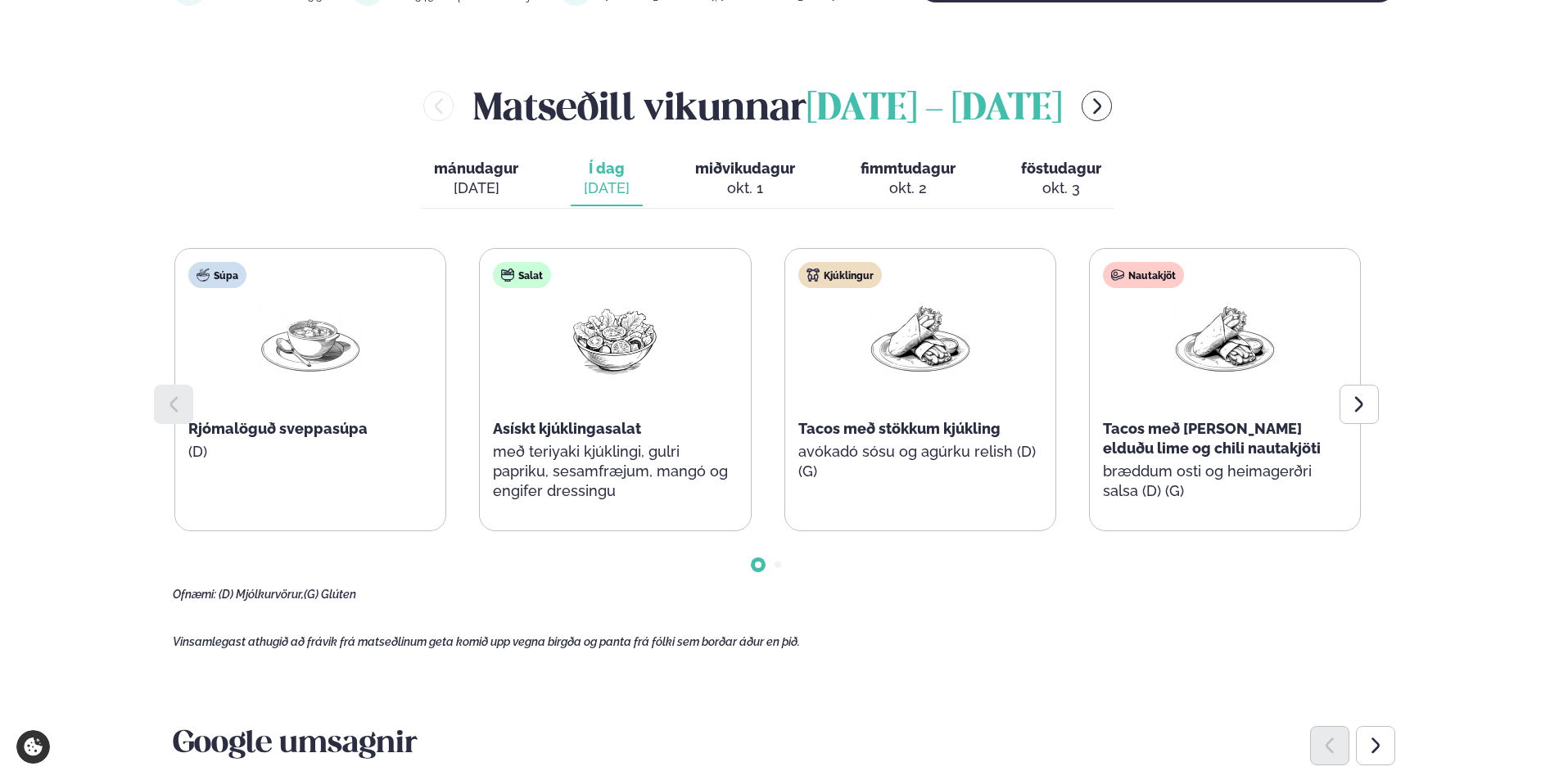
click at [723, 182] on div "okt. 1" at bounding box center [745, 188] width 100 height 20
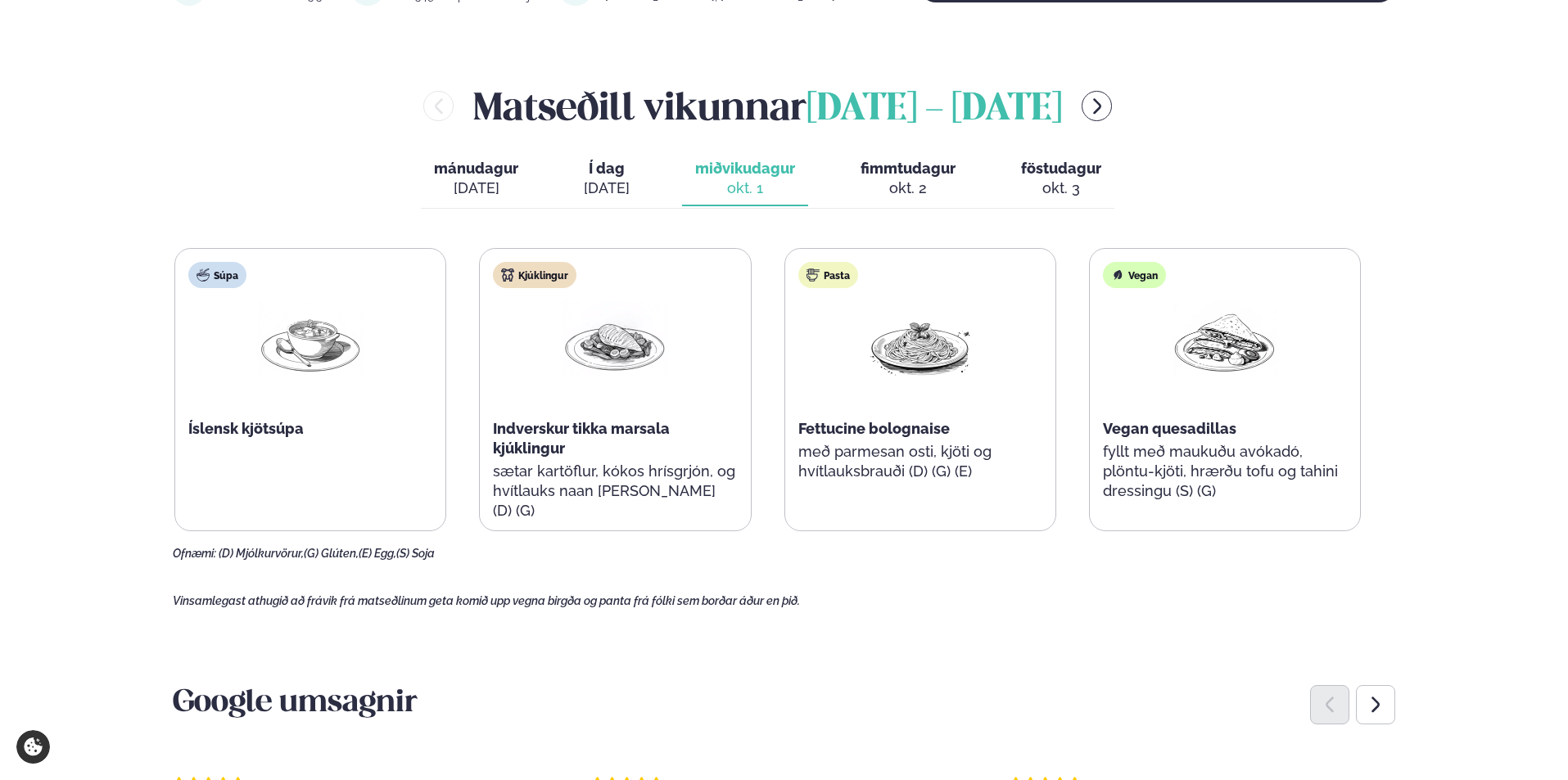
click at [933, 184] on div "okt. 2" at bounding box center [907, 188] width 95 height 20
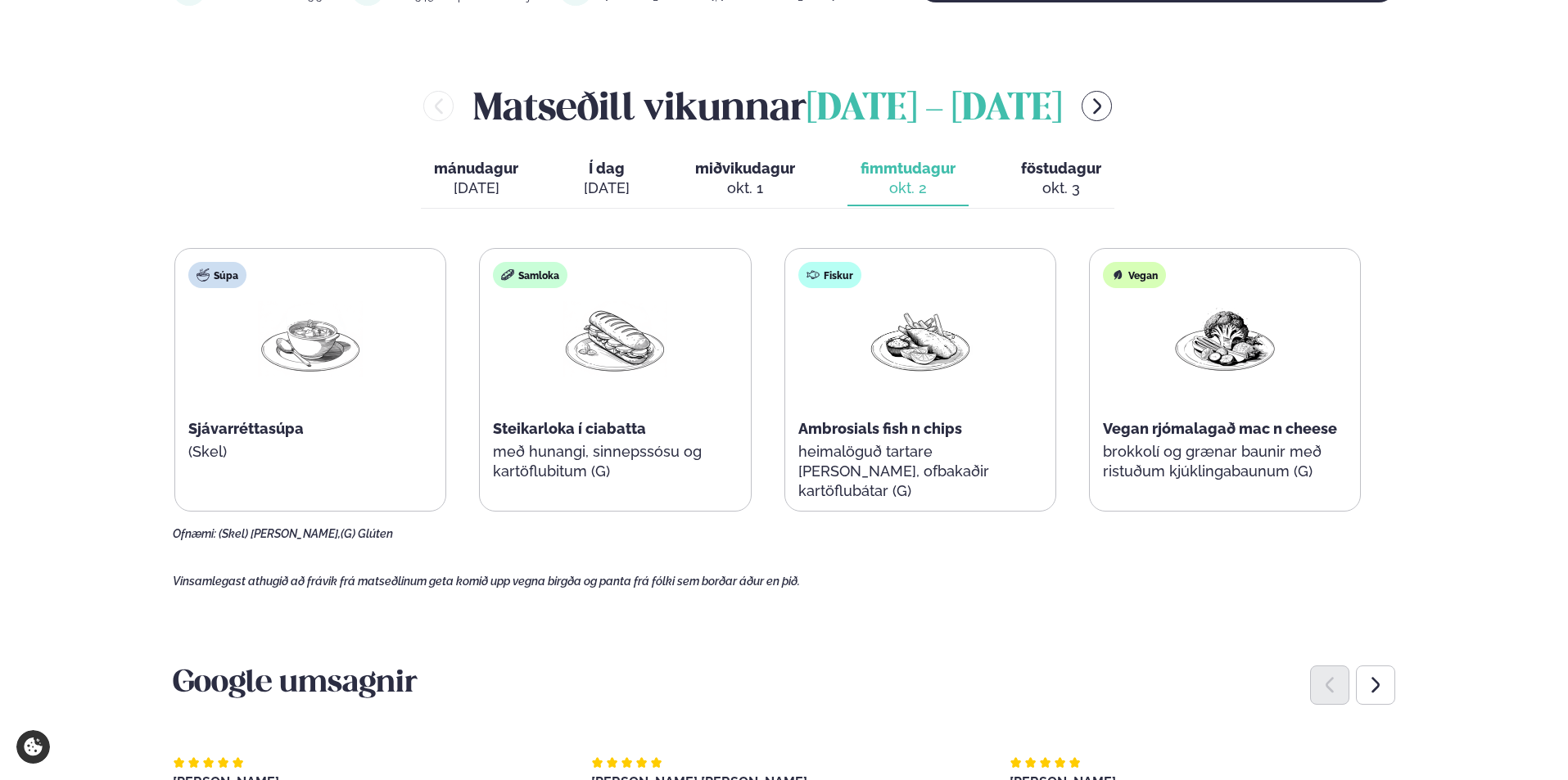
click at [1034, 177] on span "föstudagur" at bounding box center [1061, 168] width 80 height 17
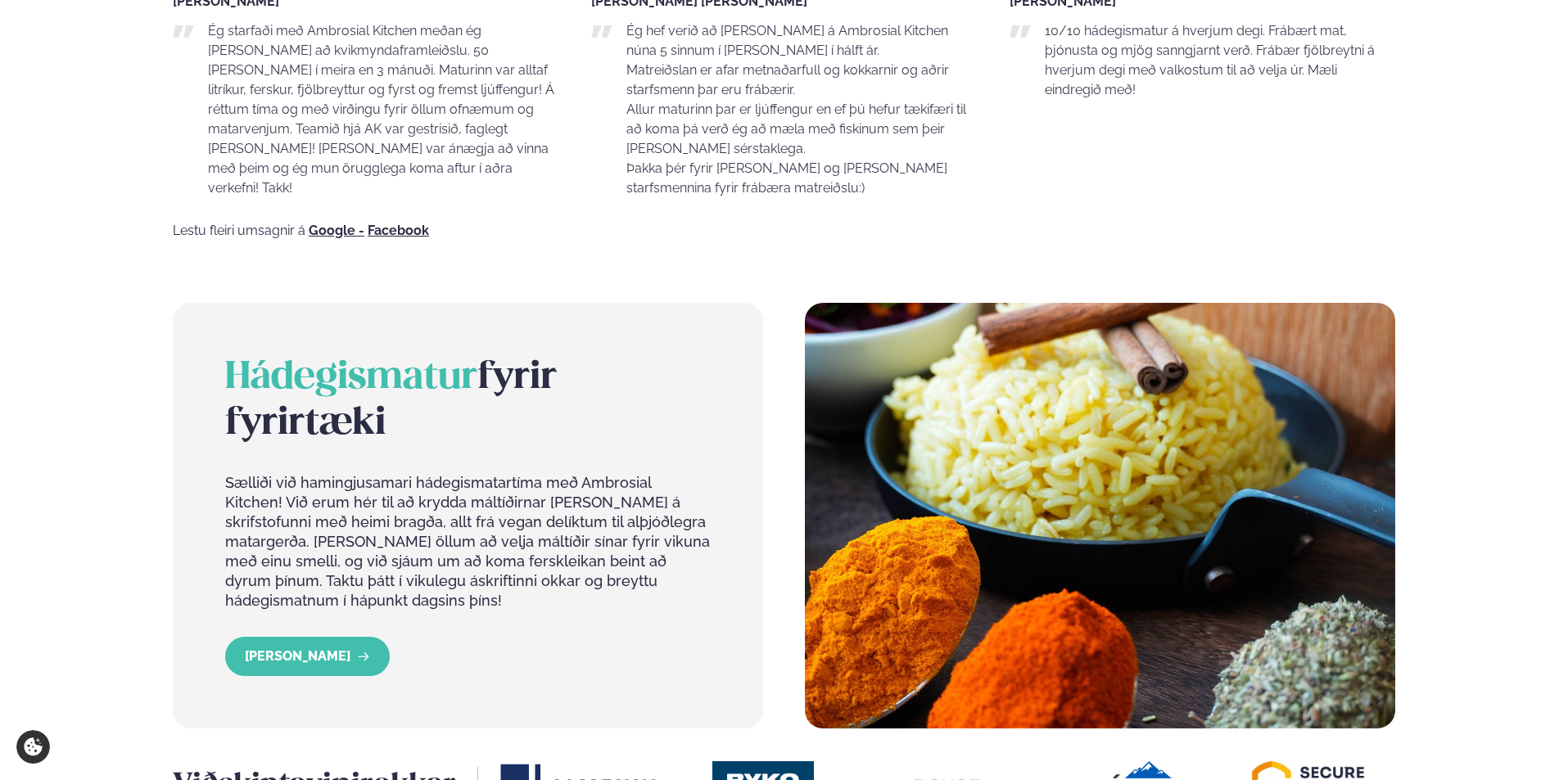
scroll to position [1801, 0]
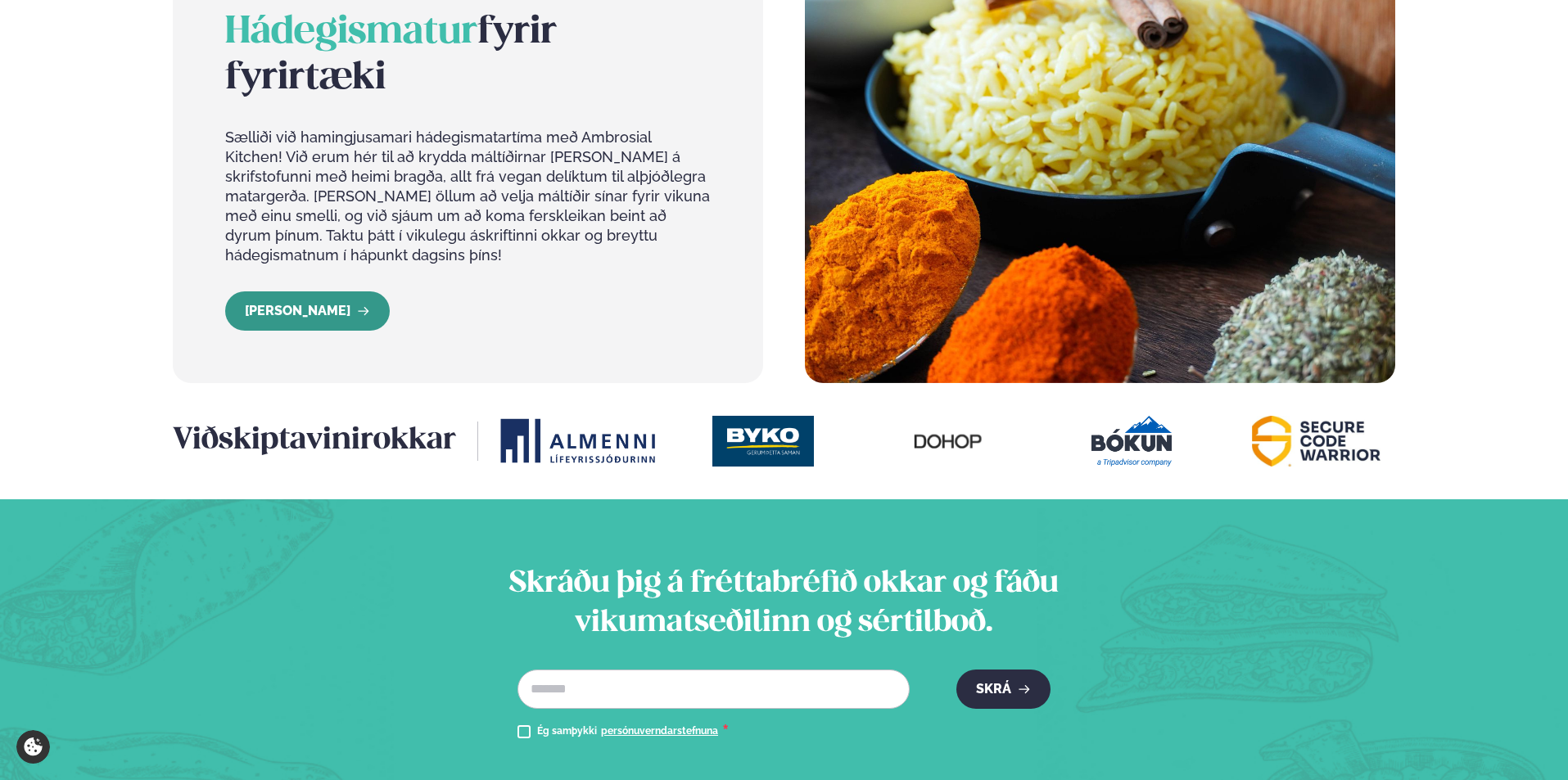
click at [330, 291] on link "[PERSON_NAME]" at bounding box center [307, 310] width 165 height 39
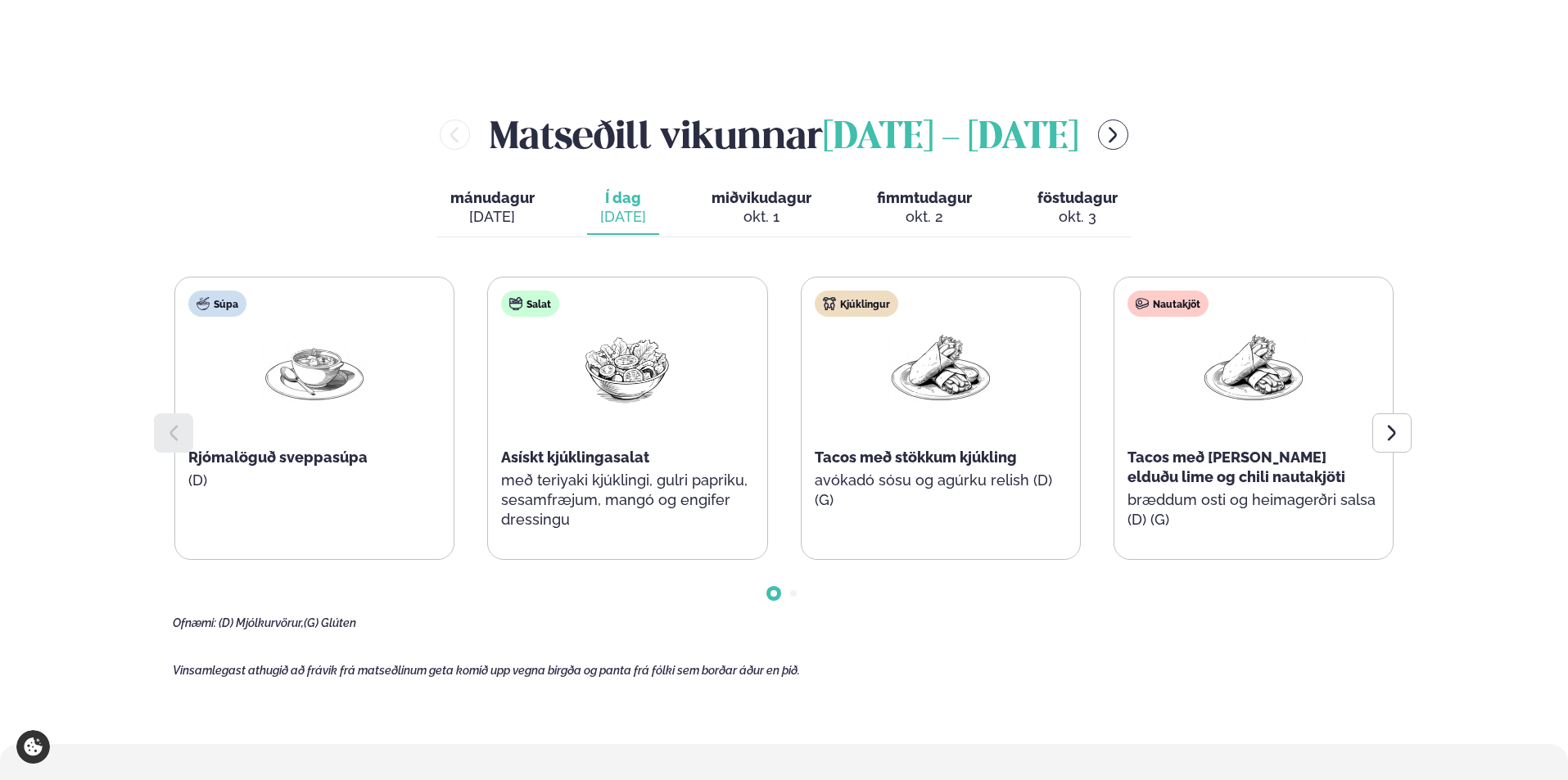
scroll to position [2128, 0]
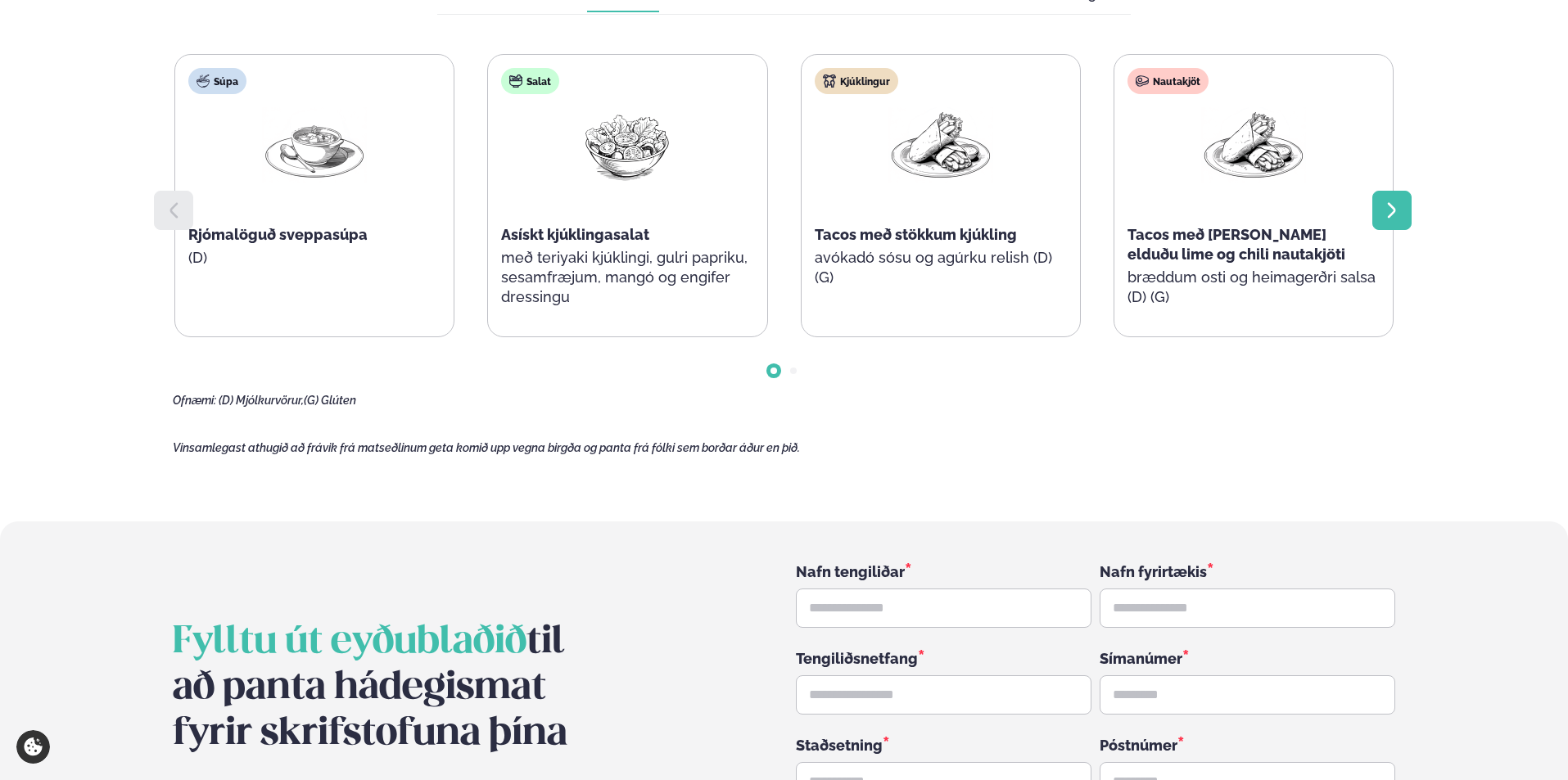
click at [1390, 200] on icon at bounding box center [1392, 210] width 20 height 20
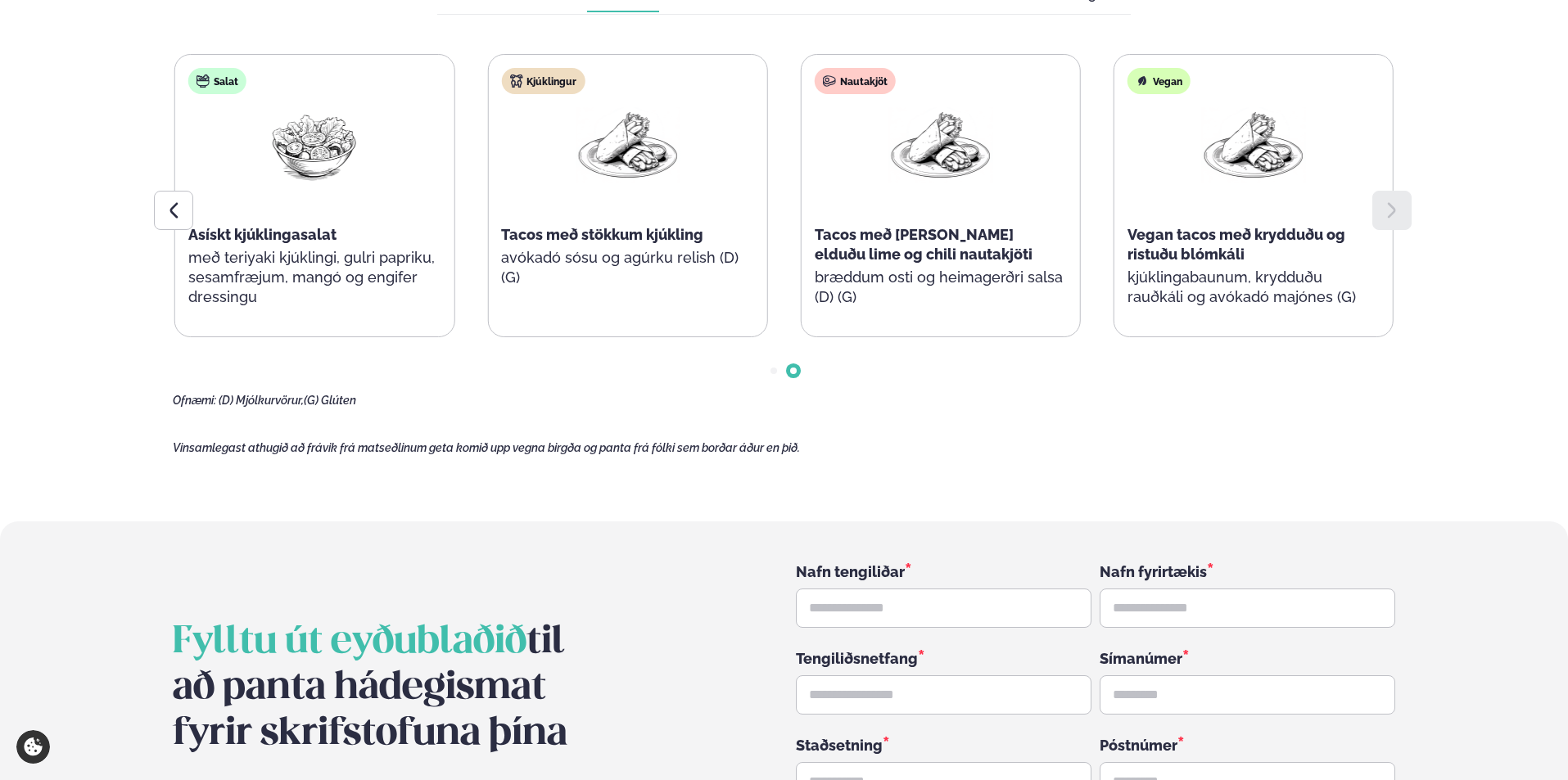
click at [1390, 200] on icon at bounding box center [1392, 210] width 20 height 20
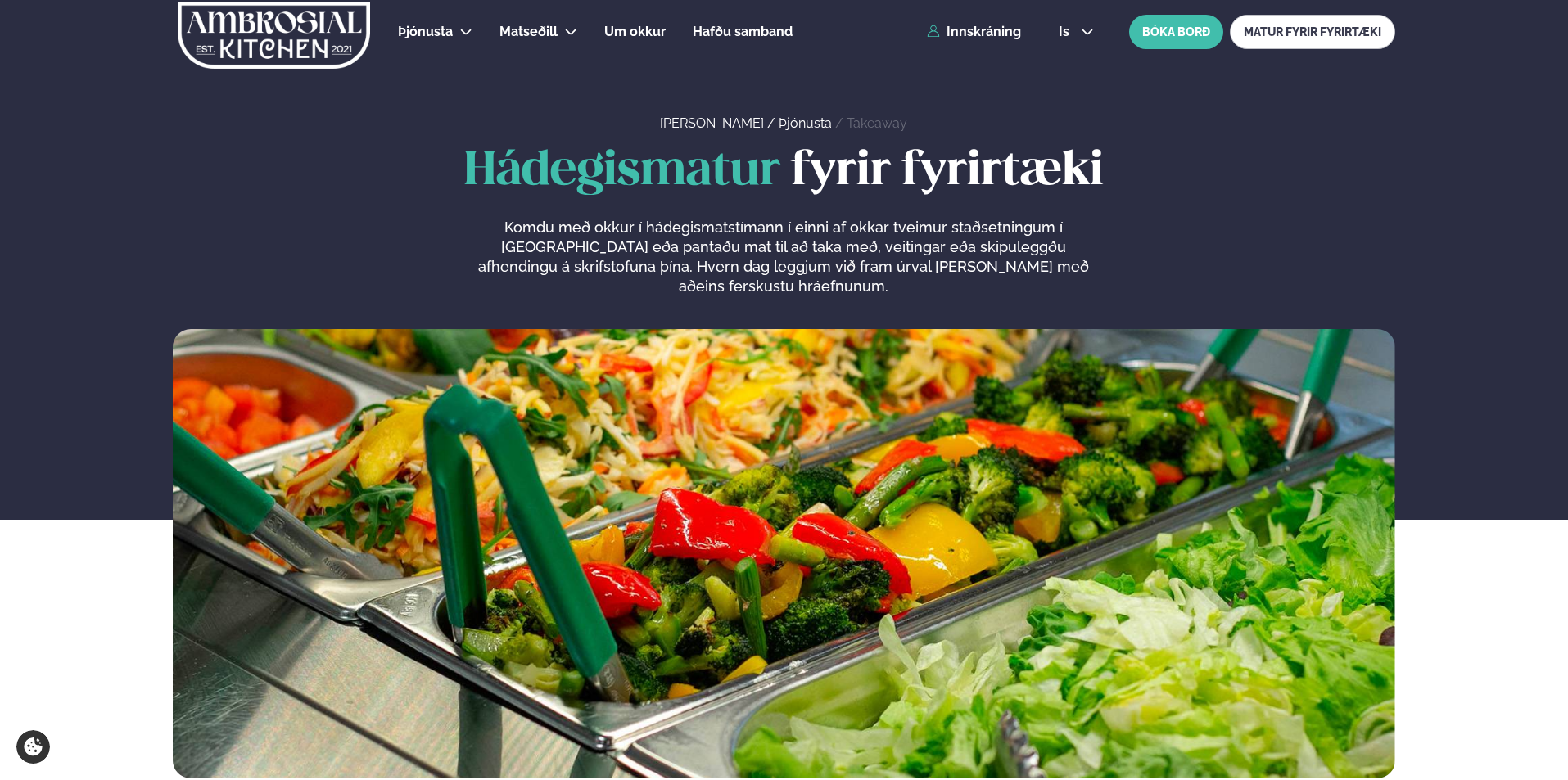
scroll to position [0, 0]
